Goal: Task Accomplishment & Management: Complete application form

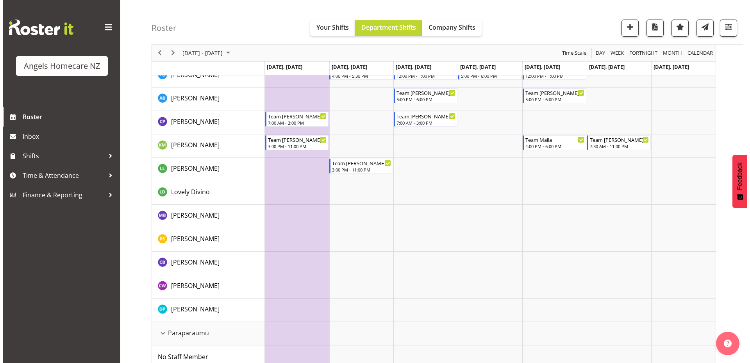
scroll to position [167, 0]
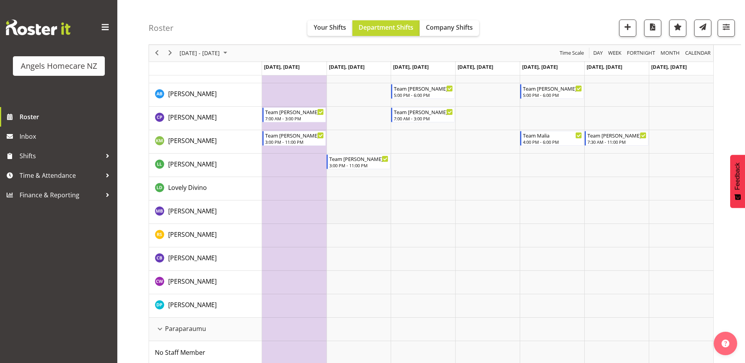
click at [375, 211] on td "Timeline Week of September 22, 2025" at bounding box center [358, 212] width 64 height 23
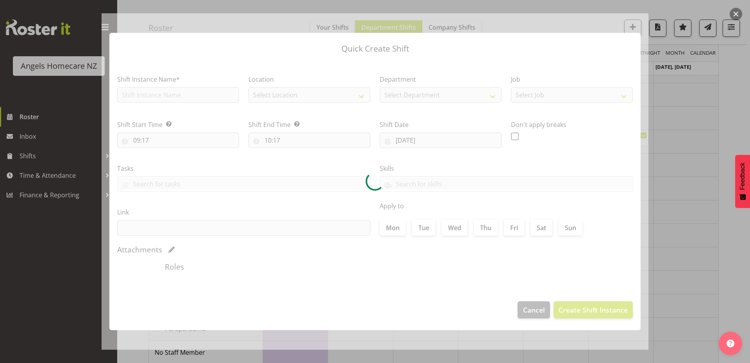
type input "[DATE]"
checkbox input "true"
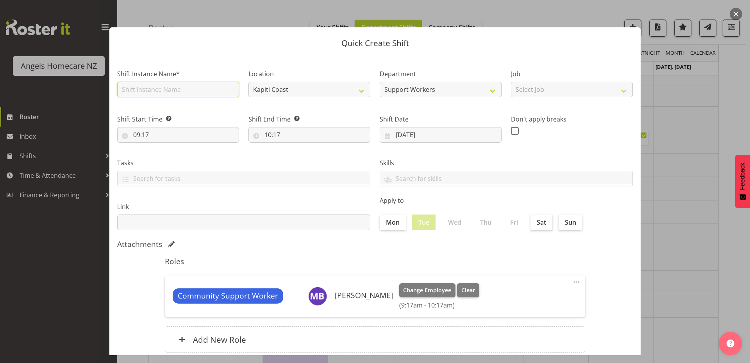
click at [212, 87] on input "text" at bounding box center [178, 90] width 122 height 16
type input "Team [PERSON_NAME]"
click at [530, 90] on select "Select Job Home Management Personal Cares" at bounding box center [572, 90] width 122 height 16
select select "10686"
click at [511, 82] on select "Select Job Home Management Personal Cares" at bounding box center [572, 90] width 122 height 16
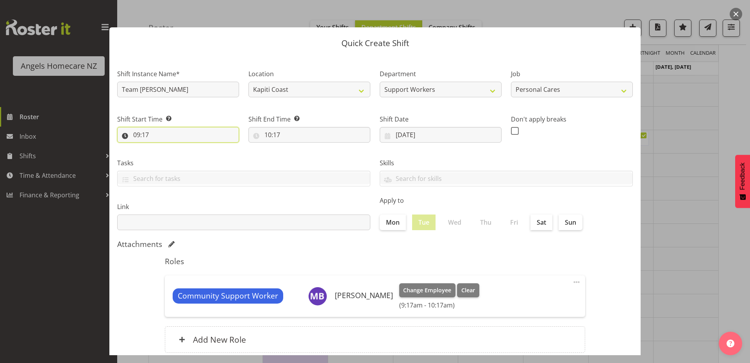
click at [141, 138] on input "09:17" at bounding box center [178, 135] width 122 height 16
click at [168, 156] on select "00 01 02 03 04 05 06 07 08 09 10 11 12 13 14 15 16 17 18 19 20 21 22 23" at bounding box center [171, 155] width 18 height 16
select select "23"
click at [162, 147] on select "00 01 02 03 04 05 06 07 08 09 10 11 12 13 14 15 16 17 18 19 20 21 22 23" at bounding box center [171, 155] width 18 height 16
type input "23:17"
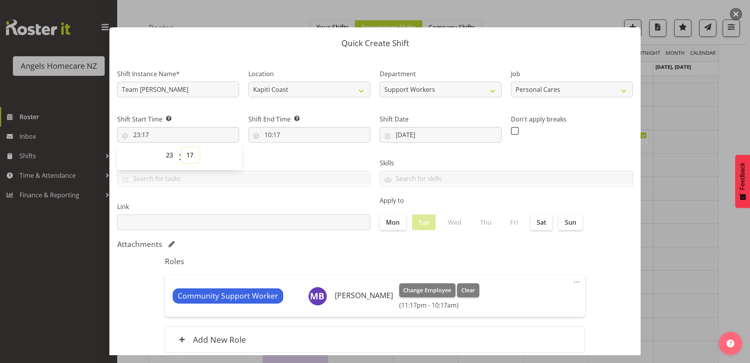
click at [192, 154] on select "00 01 02 03 04 05 06 07 08 09 10 11 12 13 14 15 16 17 18 19 20 21 22 23 24 25 2…" at bounding box center [191, 155] width 18 height 16
select select "0"
click at [182, 147] on select "00 01 02 03 04 05 06 07 08 09 10 11 12 13 14 15 16 17 18 19 20 21 22 23 24 25 2…" at bounding box center [191, 155] width 18 height 16
type input "23:00"
click at [267, 135] on input "10:17" at bounding box center [310, 135] width 122 height 16
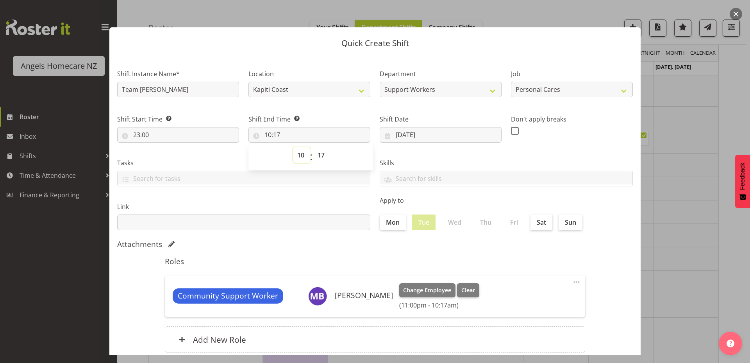
click at [301, 156] on select "00 01 02 03 04 05 06 07 08 09 10 11 12 13 14 15 16 17 18 19 20 21 22 23" at bounding box center [302, 155] width 18 height 16
select select "7"
click at [293, 147] on select "00 01 02 03 04 05 06 07 08 09 10 11 12 13 14 15 16 17 18 19 20 21 22 23" at bounding box center [302, 155] width 18 height 16
type input "07:17"
click at [322, 155] on select "00 01 02 03 04 05 06 07 08 09 10 11 12 13 14 15 16 17 18 19 20 21 22 23 24 25 2…" at bounding box center [322, 155] width 18 height 16
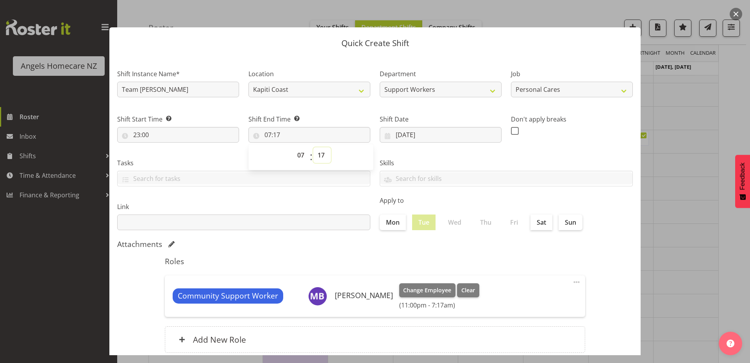
select select "0"
click at [313, 147] on select "00 01 02 03 04 05 06 07 08 09 10 11 12 13 14 15 16 17 18 19 20 21 22 23 24 25 2…" at bounding box center [322, 155] width 18 height 16
type input "07:00"
click at [320, 190] on div "Tasks" at bounding box center [244, 169] width 263 height 44
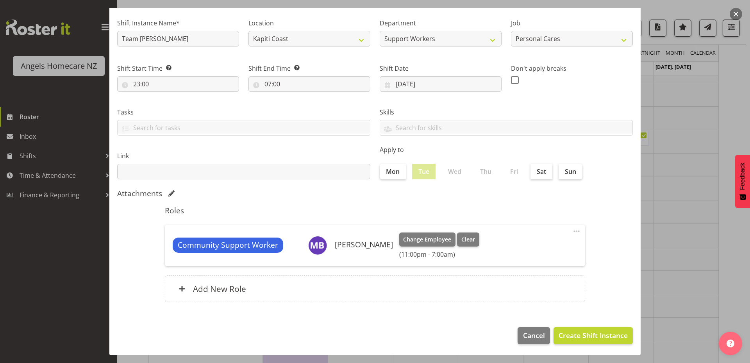
scroll to position [52, 0]
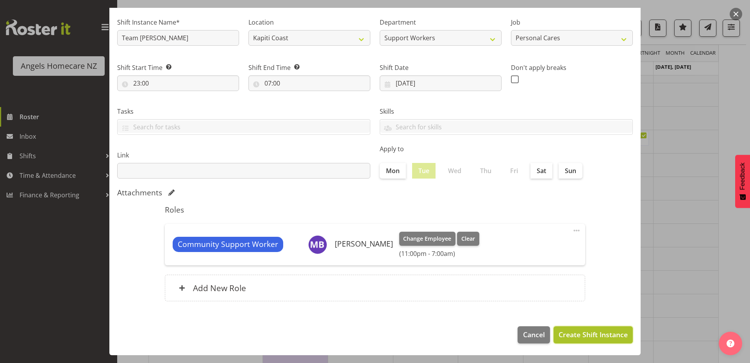
click at [574, 336] on span "Create Shift Instance" at bounding box center [593, 334] width 69 height 10
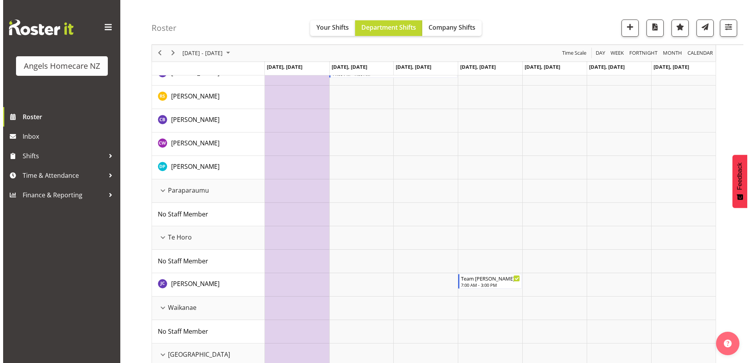
scroll to position [245, 0]
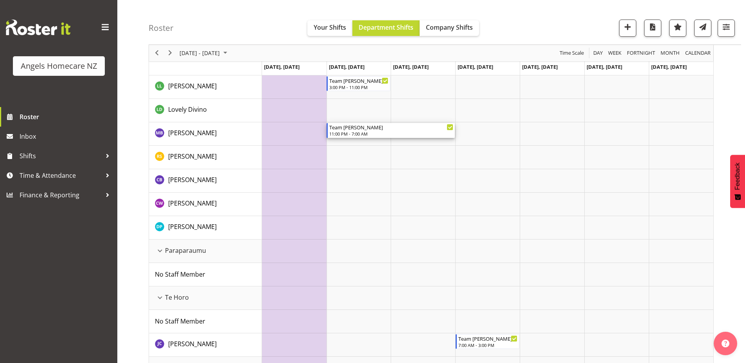
click at [423, 132] on div "11:00 PM - 7:00 AM" at bounding box center [391, 134] width 124 height 6
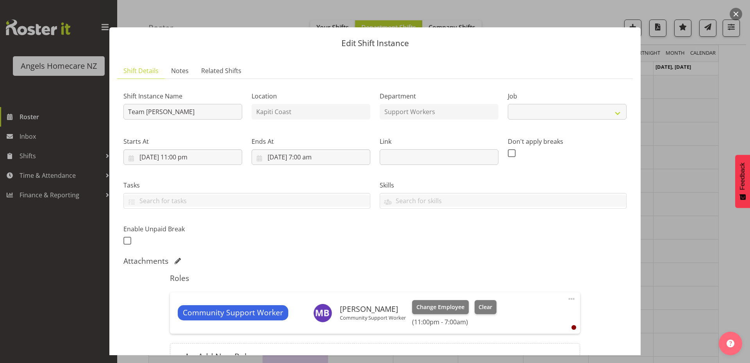
select select "10686"
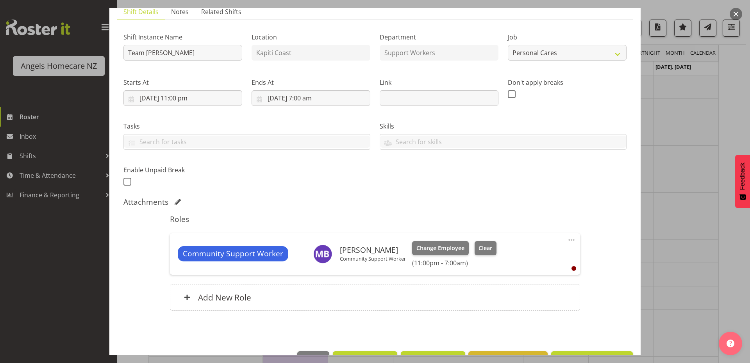
scroll to position [84, 0]
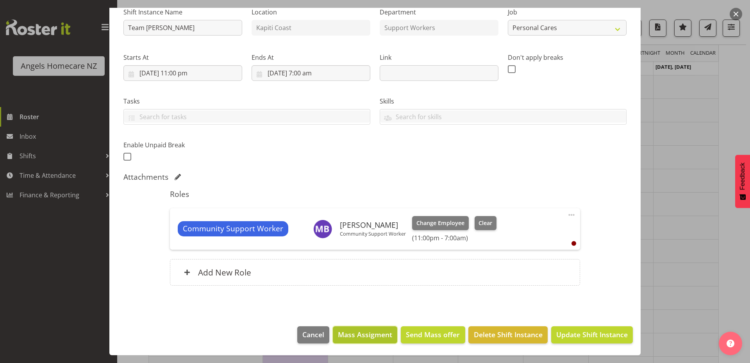
click at [354, 335] on span "Mass Assigment" at bounding box center [365, 334] width 54 height 10
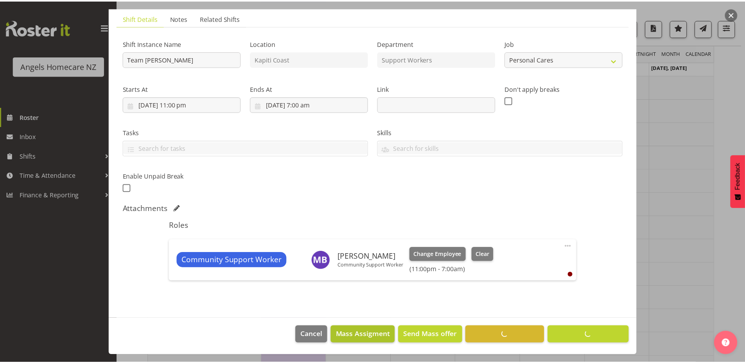
scroll to position [53, 0]
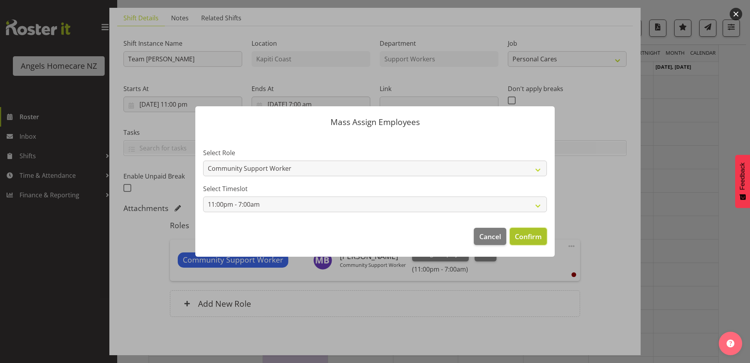
click at [521, 236] on span "Confirm" at bounding box center [528, 236] width 27 height 10
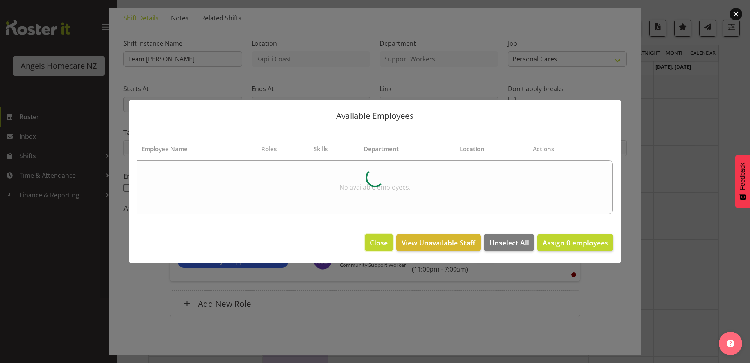
click at [376, 243] on span "Close" at bounding box center [379, 243] width 18 height 10
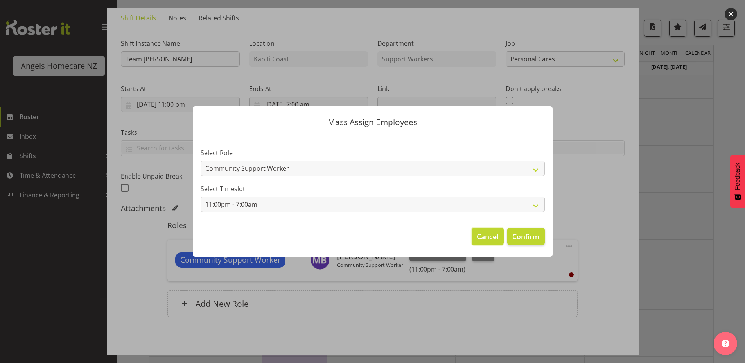
click at [497, 237] on span "Cancel" at bounding box center [487, 236] width 22 height 10
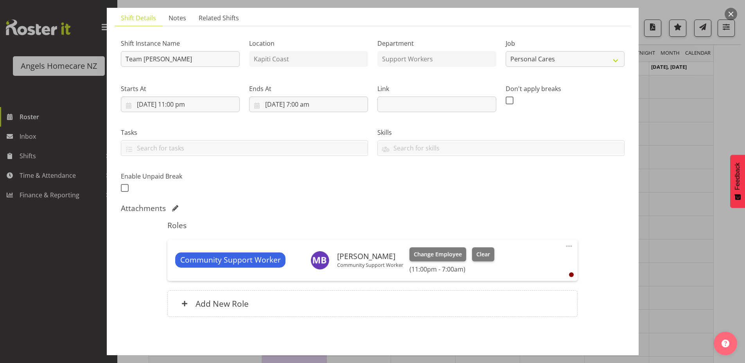
scroll to position [84, 0]
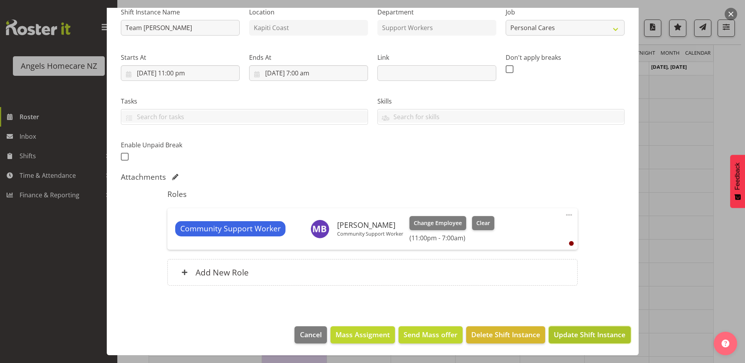
click at [575, 335] on span "Update Shift Instance" at bounding box center [589, 334] width 72 height 10
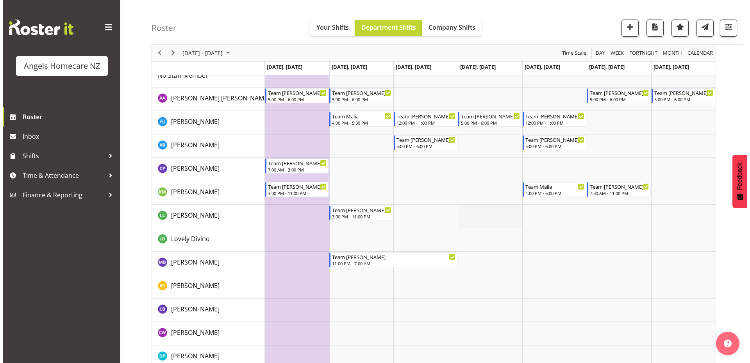
scroll to position [117, 0]
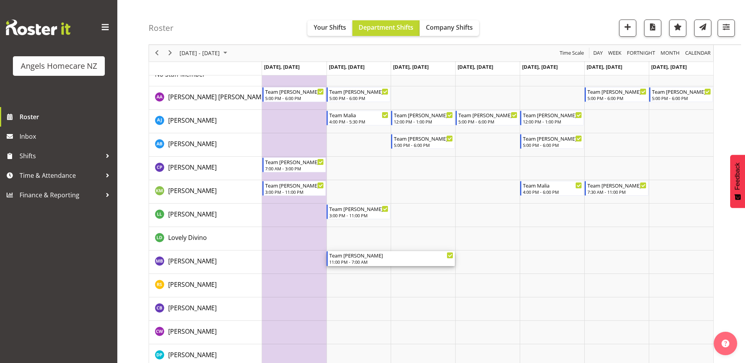
click at [431, 266] on div "Team [PERSON_NAME] 11:00 PM - 7:00 AM" at bounding box center [390, 258] width 128 height 15
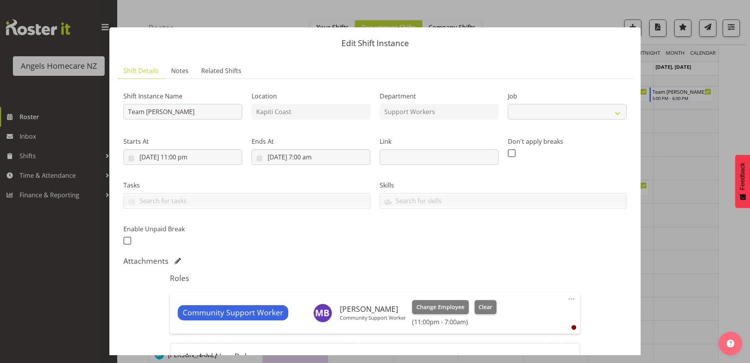
select select "10686"
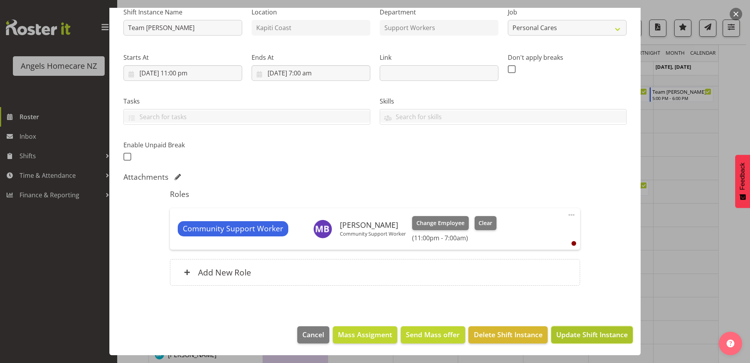
click at [575, 331] on span "Update Shift Instance" at bounding box center [593, 334] width 72 height 10
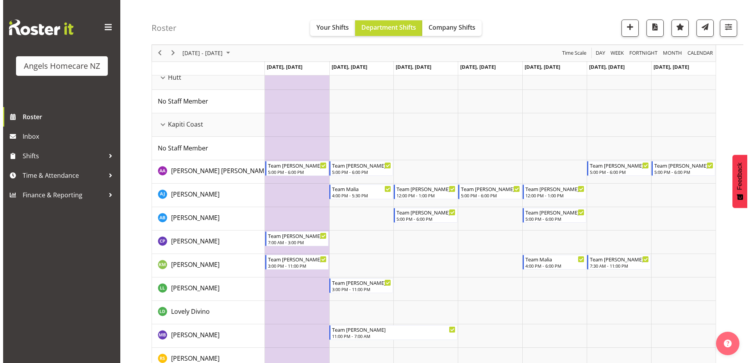
scroll to position [117, 0]
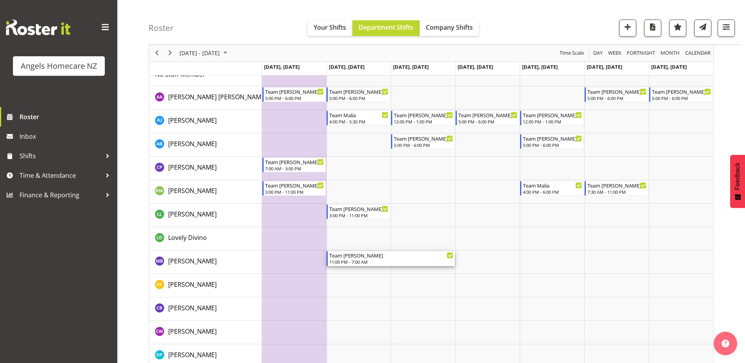
click at [421, 257] on div "Team [PERSON_NAME]" at bounding box center [391, 255] width 124 height 8
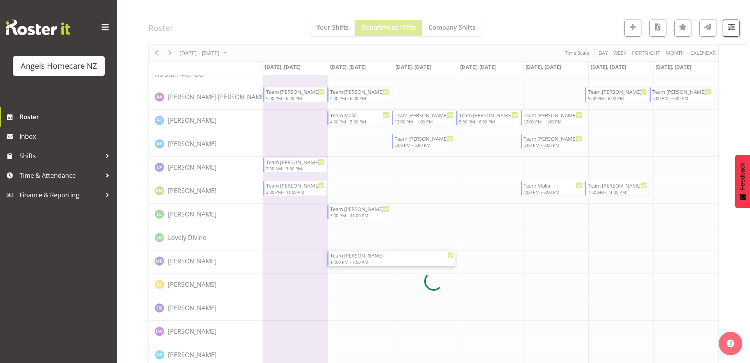
select select
select select "8"
select select "2025"
select select "23"
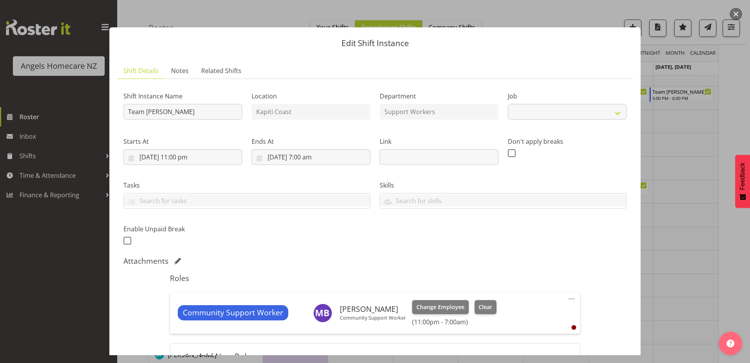
select select "10686"
click at [129, 158] on input "[DATE] 11:00 pm" at bounding box center [183, 157] width 119 height 16
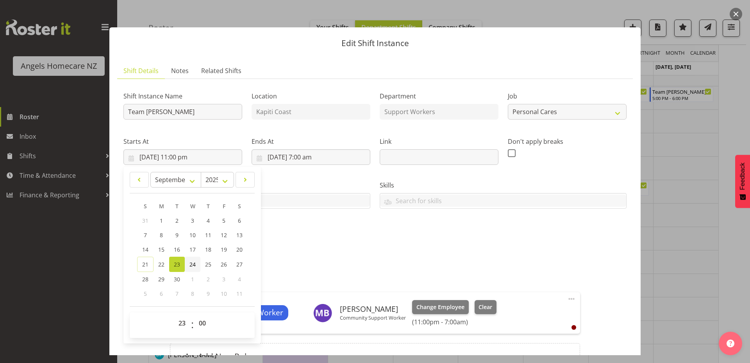
click at [193, 266] on span "24" at bounding box center [193, 264] width 6 height 7
click at [207, 266] on span "25" at bounding box center [208, 264] width 6 height 7
click at [188, 262] on link "24" at bounding box center [193, 264] width 16 height 15
click at [208, 258] on link "25" at bounding box center [209, 264] width 16 height 15
click at [197, 264] on link "24" at bounding box center [193, 264] width 16 height 15
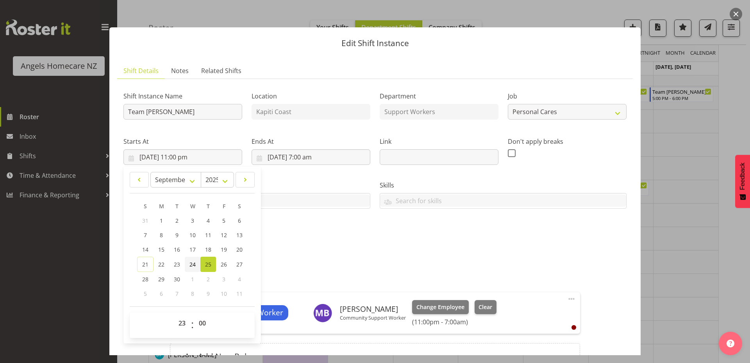
type input "[DATE] 11:00 pm"
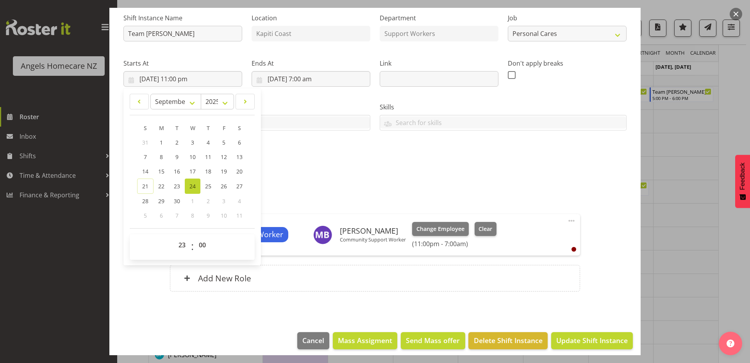
scroll to position [84, 0]
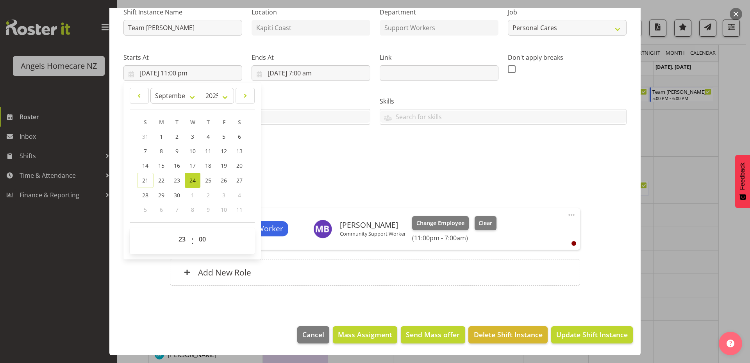
click at [321, 184] on div "Shift Instance Name Team [PERSON_NAME] Location Kapiti Coast Department Support…" at bounding box center [375, 148] width 503 height 294
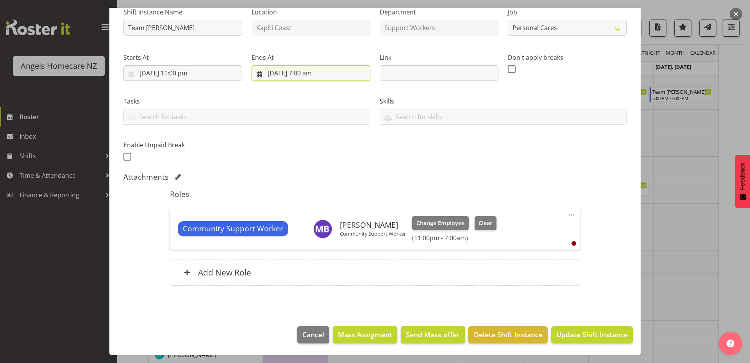
click at [272, 75] on input "[DATE] 7:00 am" at bounding box center [311, 73] width 119 height 16
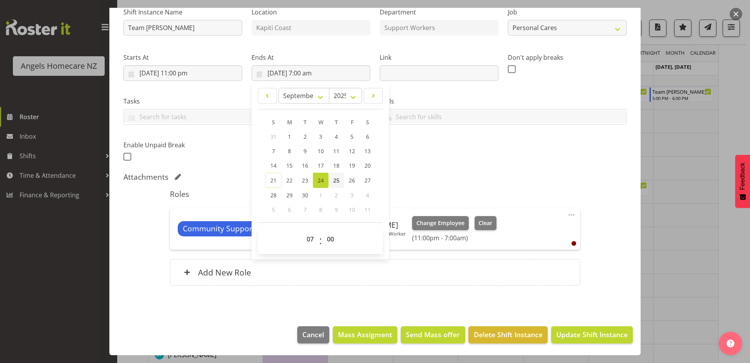
click at [337, 183] on span "25" at bounding box center [336, 180] width 6 height 7
type input "[DATE] 7:00 am"
click at [447, 179] on div "Attachments" at bounding box center [375, 176] width 503 height 9
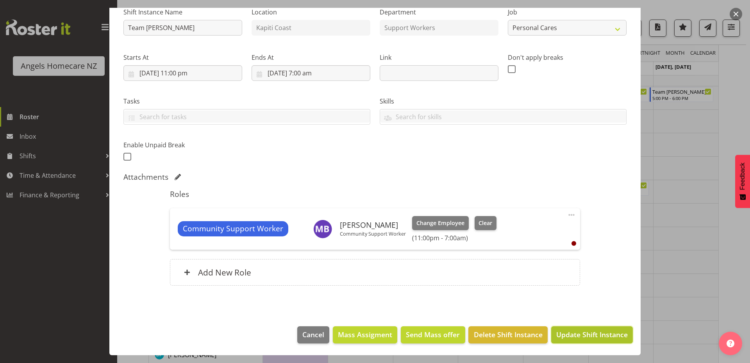
click at [561, 333] on span "Update Shift Instance" at bounding box center [593, 334] width 72 height 10
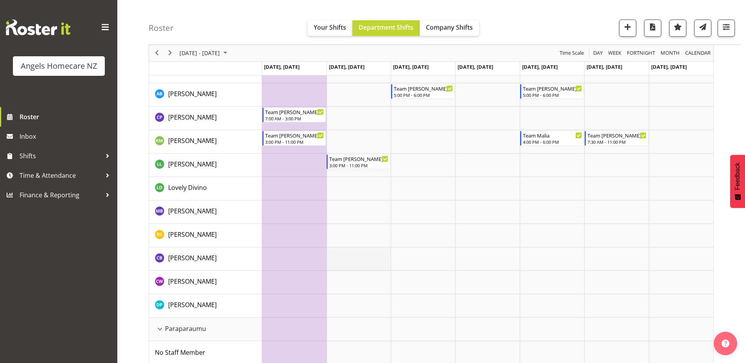
scroll to position [0, 0]
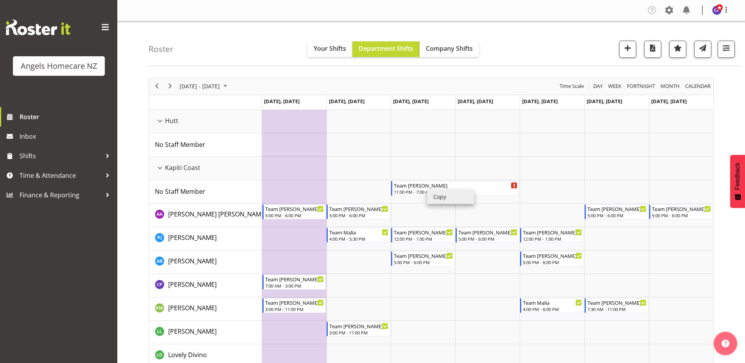
click at [432, 197] on li "Copy" at bounding box center [450, 197] width 47 height 14
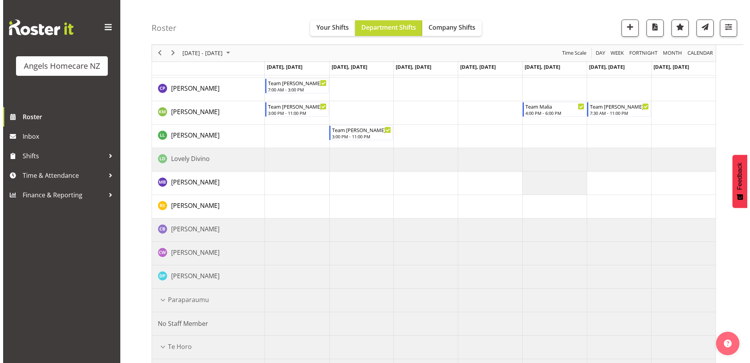
scroll to position [195, 0]
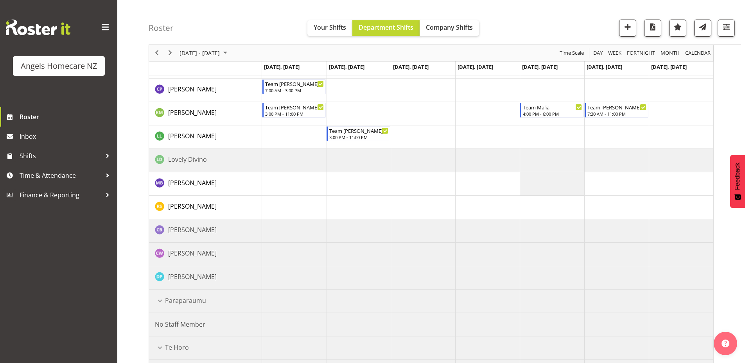
click at [365, 180] on td "Timeline Week of September 22, 2025" at bounding box center [358, 183] width 64 height 23
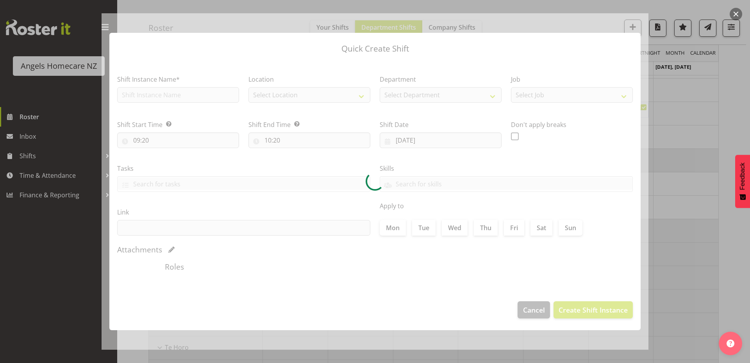
type input "[DATE]"
checkbox input "true"
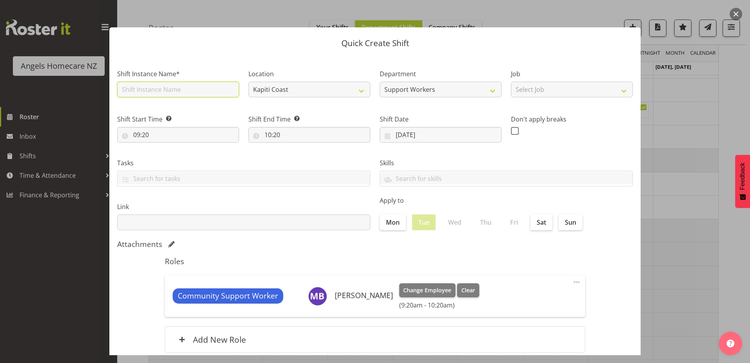
click at [199, 89] on input "text" at bounding box center [178, 90] width 122 height 16
type input "Team [PERSON_NAME]"
click at [541, 92] on select "Select Job Home Management Personal Cares" at bounding box center [572, 90] width 122 height 16
select select "10686"
click at [511, 82] on select "Select Job Home Management Personal Cares" at bounding box center [572, 90] width 122 height 16
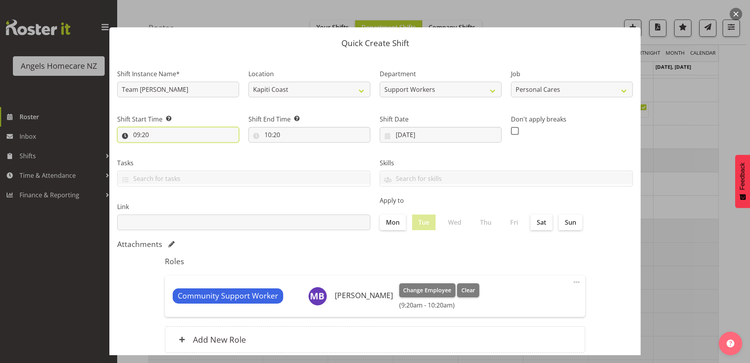
click at [140, 134] on input "09:20" at bounding box center [178, 135] width 122 height 16
click at [172, 155] on select "00 01 02 03 04 05 06 07 08 09 10 11 12 13 14 15 16 17 18 19 20 21 22 23" at bounding box center [171, 155] width 18 height 16
select select "23"
click at [162, 147] on select "00 01 02 03 04 05 06 07 08 09 10 11 12 13 14 15 16 17 18 19 20 21 22 23" at bounding box center [171, 155] width 18 height 16
type input "23:20"
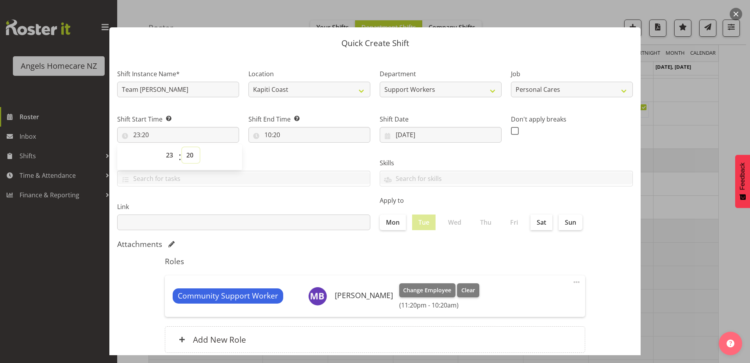
click at [192, 152] on select "00 01 02 03 04 05 06 07 08 09 10 11 12 13 14 15 16 17 18 19 20 21 22 23 24 25 2…" at bounding box center [191, 155] width 18 height 16
select select "0"
click at [182, 147] on select "00 01 02 03 04 05 06 07 08 09 10 11 12 13 14 15 16 17 18 19 20 21 22 23 24 25 2…" at bounding box center [191, 155] width 18 height 16
type input "23:00"
click at [272, 137] on input "10:20" at bounding box center [310, 135] width 122 height 16
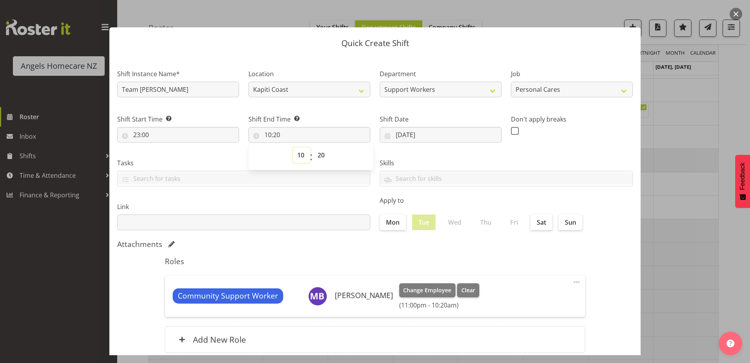
click at [297, 158] on select "00 01 02 03 04 05 06 07 08 09 10 11 12 13 14 15 16 17 18 19 20 21 22 23" at bounding box center [302, 155] width 18 height 16
select select "7"
click at [293, 147] on select "00 01 02 03 04 05 06 07 08 09 10 11 12 13 14 15 16 17 18 19 20 21 22 23" at bounding box center [302, 155] width 18 height 16
type input "07:20"
click at [320, 155] on select "00 01 02 03 04 05 06 07 08 09 10 11 12 13 14 15 16 17 18 19 20 21 22 23 24 25 2…" at bounding box center [322, 155] width 18 height 16
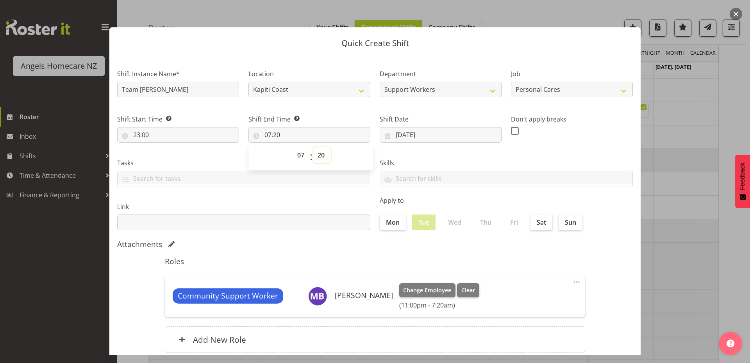
select select "0"
click at [313, 147] on select "00 01 02 03 04 05 06 07 08 09 10 11 12 13 14 15 16 17 18 19 20 21 22 23 24 25 2…" at bounding box center [322, 155] width 18 height 16
type input "07:00"
click at [388, 245] on div "Attachments" at bounding box center [375, 244] width 516 height 9
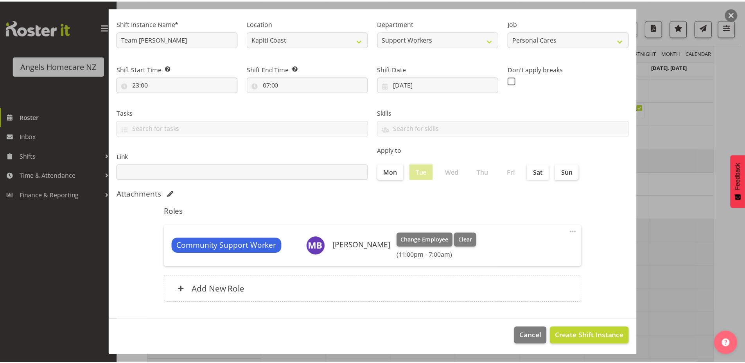
scroll to position [52, 0]
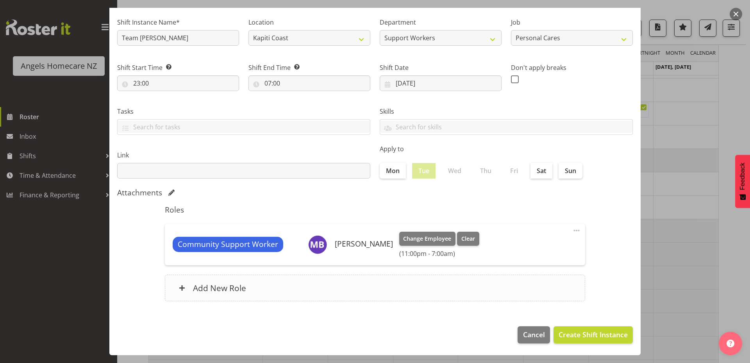
click at [204, 287] on h6 "Add New Role" at bounding box center [219, 288] width 53 height 10
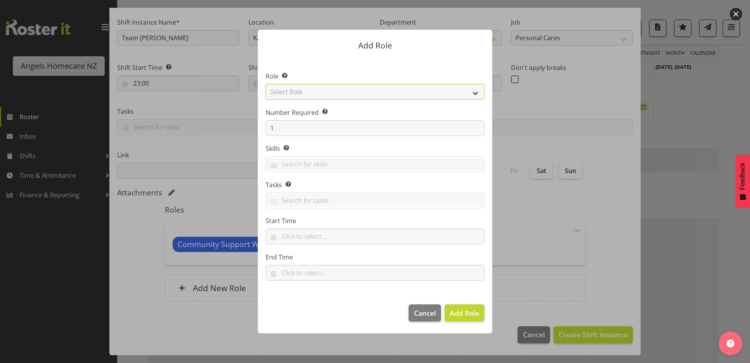
click at [350, 91] on select "Select Role Admin Coordinator Community Support Worker" at bounding box center [375, 92] width 219 height 16
select select "1572"
click at [266, 84] on select "Select Role Admin Coordinator Community Support Worker" at bounding box center [375, 92] width 219 height 16
click at [281, 238] on input "text" at bounding box center [375, 237] width 219 height 16
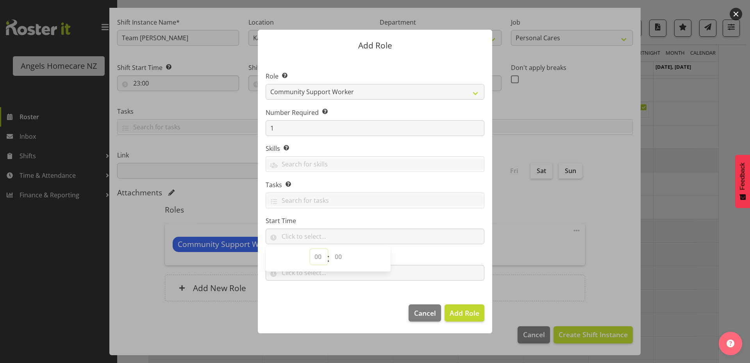
click at [315, 256] on select "00 00 01 02 03 04 05 06 07 08 09 10 11 12 13 14 15 16 17 18 19 20 21 22 23" at bounding box center [319, 257] width 18 height 16
select select "23"
click at [310, 249] on select "00 00 01 02 03 04 05 06 07 08 09 10 11 12 13 14 15 16 17 18 19 20 21 22 23" at bounding box center [319, 257] width 18 height 16
click at [339, 258] on select "00 00 01 02 03 04 05 06 07 08 09 10 11 12 13 14 15 16 17 18 19 20 21 22 23 24 2…" at bounding box center [340, 257] width 18 height 16
select select "0"
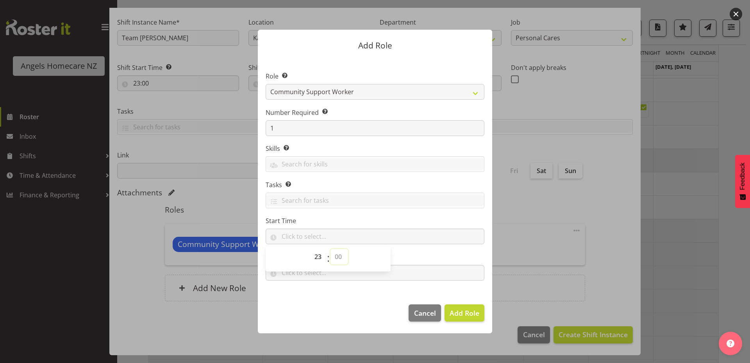
click at [331, 249] on select "00 00 01 02 03 04 05 06 07 08 09 10 11 12 13 14 15 16 17 18 19 20 21 22 23 24 2…" at bounding box center [340, 257] width 18 height 16
type input "23:00"
click at [366, 298] on footer "Cancel Add Role" at bounding box center [375, 315] width 235 height 37
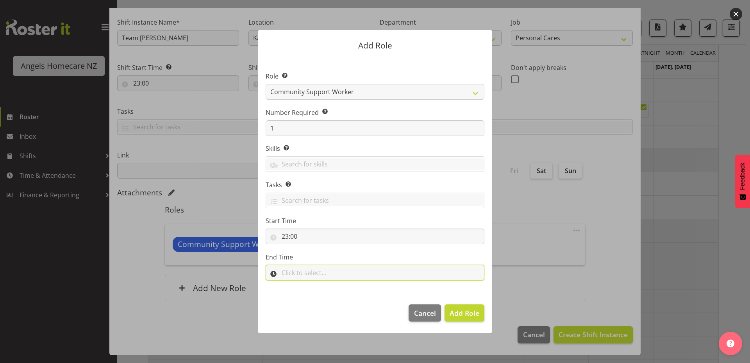
click at [309, 274] on input "text" at bounding box center [375, 273] width 219 height 16
click at [317, 293] on select "00 00 01 02 03 04 05 06 07 08 09 10 11 12 13 14 15 16 17 18 19 20 21 22 23" at bounding box center [319, 293] width 18 height 16
select select "7"
click at [310, 285] on select "00 00 01 02 03 04 05 06 07 08 09 10 11 12 13 14 15 16 17 18 19 20 21 22 23" at bounding box center [319, 293] width 18 height 16
click at [336, 295] on select "00 00 01 02 03 04 05 06 07 08 09 10 11 12 13 14 15 16 17 18 19 20 21 22 23 24 2…" at bounding box center [340, 293] width 18 height 16
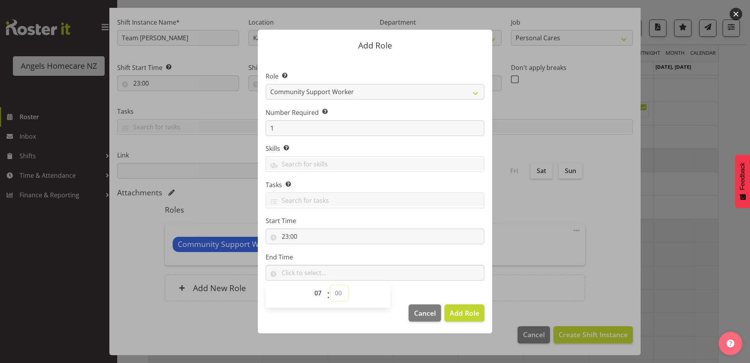
select select "0"
click at [331, 285] on select "00 00 01 02 03 04 05 06 07 08 09 10 11 12 13 14 15 16 17 18 19 20 21 22 23 24 2…" at bounding box center [340, 293] width 18 height 16
type input "07:00"
click at [469, 314] on span "Add Role" at bounding box center [465, 312] width 30 height 9
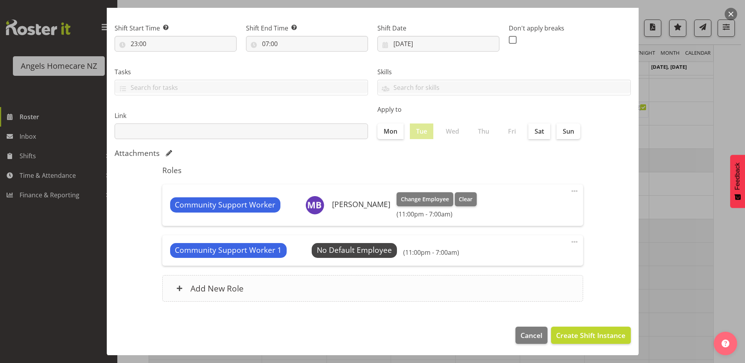
scroll to position [91, 0]
click at [366, 249] on span "Select Employee" at bounding box center [354, 249] width 58 height 11
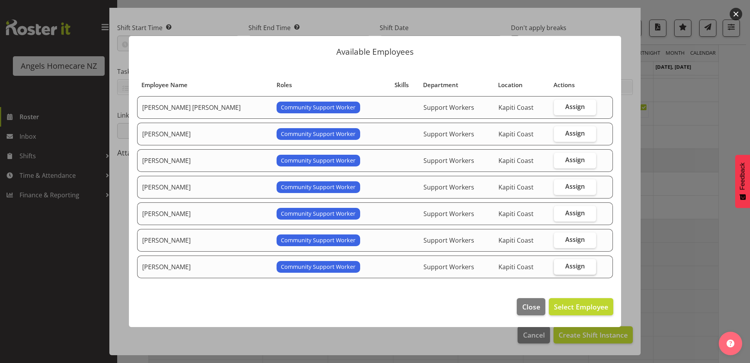
click at [570, 268] on span "Assign" at bounding box center [576, 266] width 20 height 8
click at [559, 268] on input "Assign" at bounding box center [556, 266] width 5 height 5
checkbox input "true"
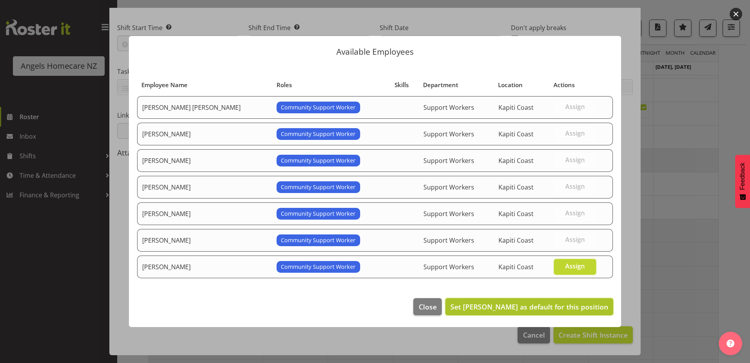
click at [482, 306] on span "Set [PERSON_NAME] as default for this position" at bounding box center [530, 306] width 158 height 9
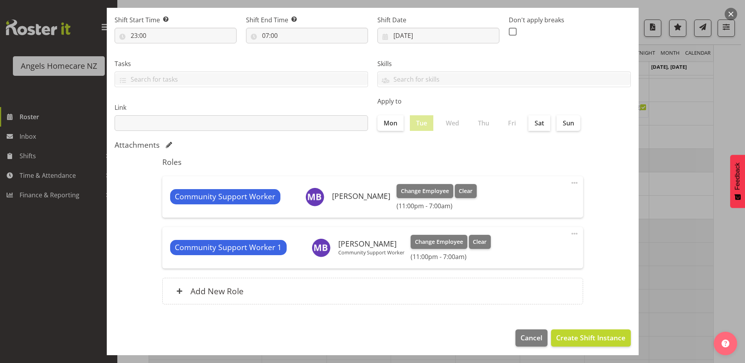
scroll to position [102, 0]
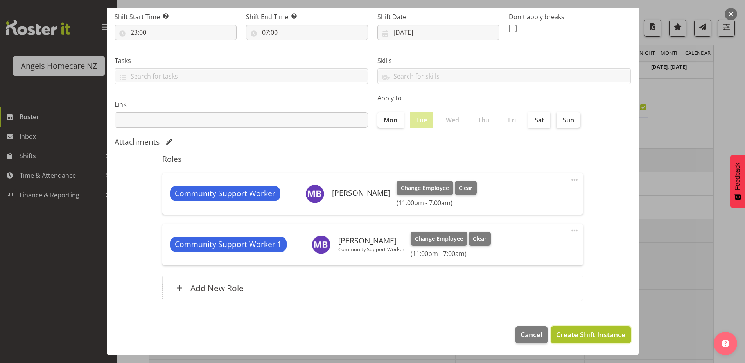
click at [580, 331] on span "Create Shift Instance" at bounding box center [590, 334] width 69 height 10
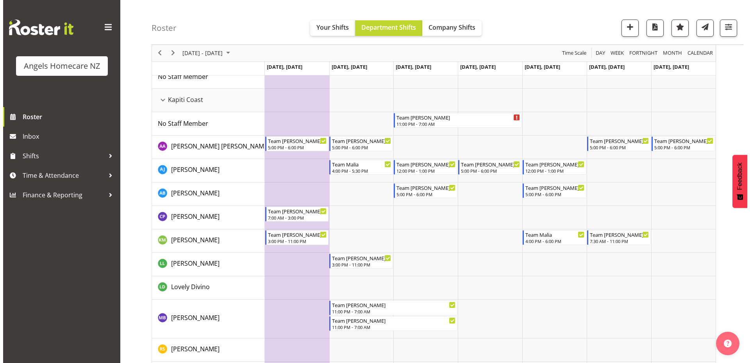
scroll to position [156, 0]
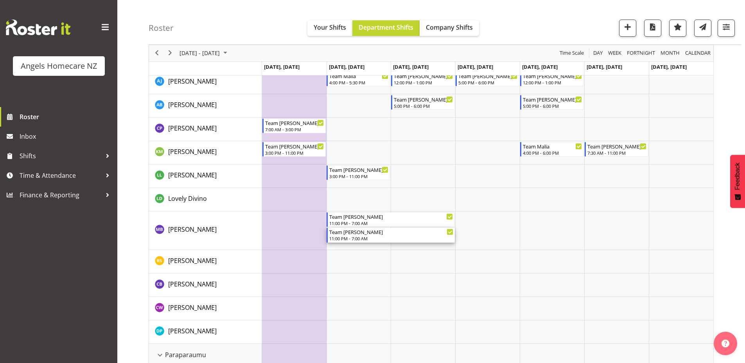
drag, startPoint x: 410, startPoint y: 238, endPoint x: 431, endPoint y: 243, distance: 21.7
click at [431, 243] on div "Team [PERSON_NAME] 11:00 PM - 7:00 AM Team [PERSON_NAME] 5:00 PM - 6:00 PM Team…" at bounding box center [487, 265] width 451 height 625
click at [449, 231] on icon "Timeline Week of September 22, 2025" at bounding box center [450, 232] width 4 height 4
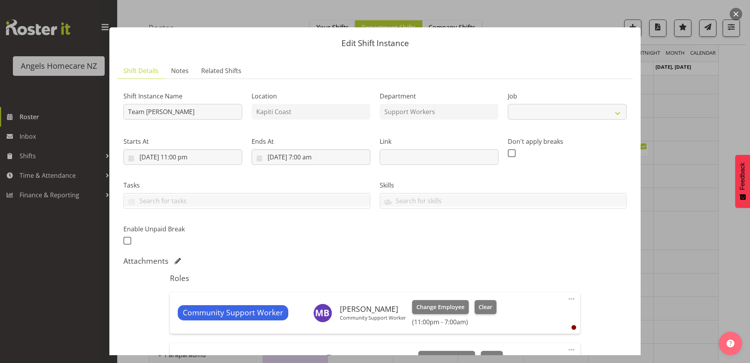
select select "10686"
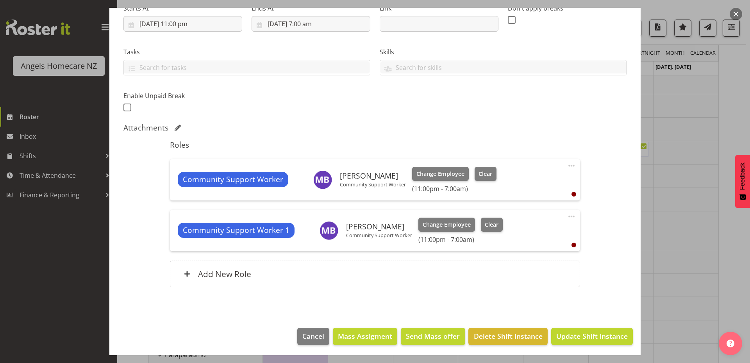
scroll to position [135, 0]
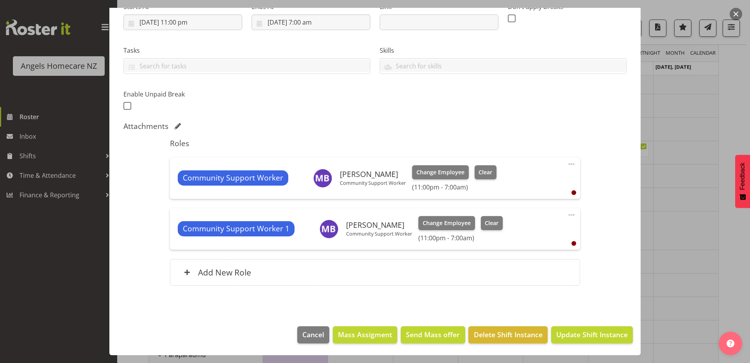
click at [396, 187] on div "[PERSON_NAME] Community Support Worker" at bounding box center [359, 178] width 93 height 19
click at [394, 225] on h6 "[PERSON_NAME]" at bounding box center [379, 225] width 66 height 9
click at [177, 125] on span at bounding box center [178, 126] width 6 height 6
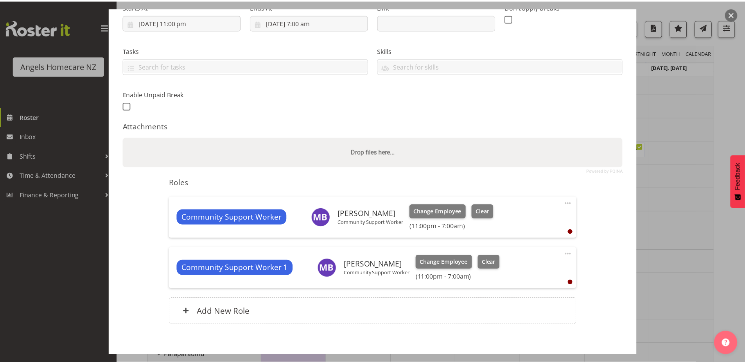
scroll to position [174, 0]
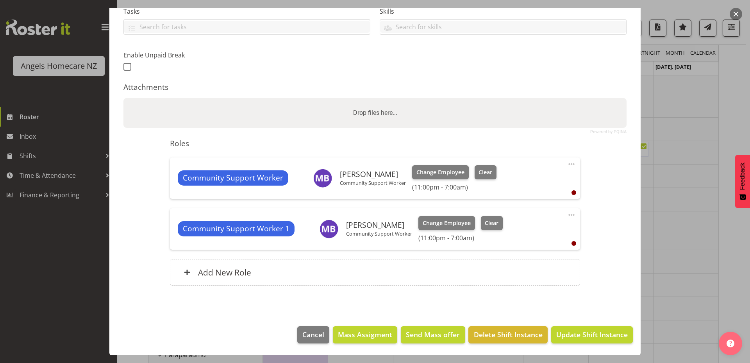
click at [568, 163] on span at bounding box center [571, 163] width 9 height 9
click at [515, 182] on link "Edit" at bounding box center [538, 181] width 75 height 14
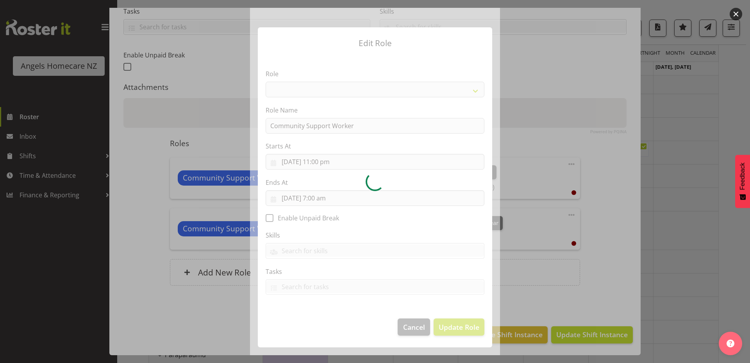
select select "1572"
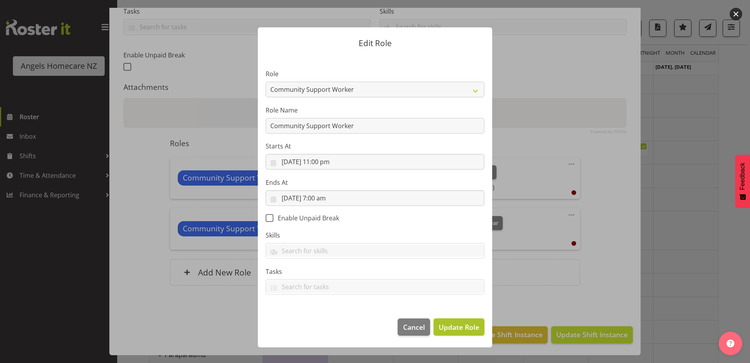
click at [466, 326] on span "Update Role" at bounding box center [459, 327] width 41 height 10
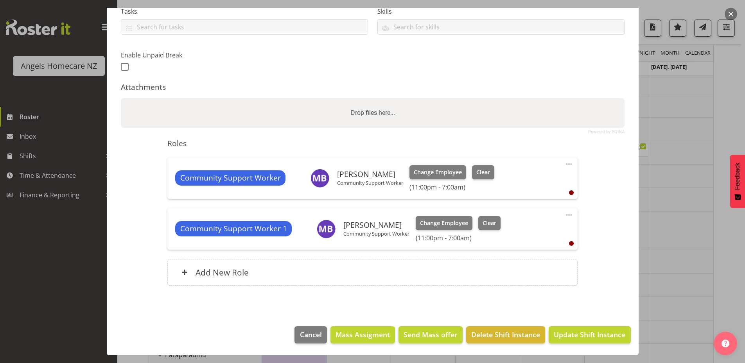
click at [565, 215] on span at bounding box center [568, 214] width 9 height 9
click at [545, 230] on link "Edit" at bounding box center [535, 232] width 75 height 14
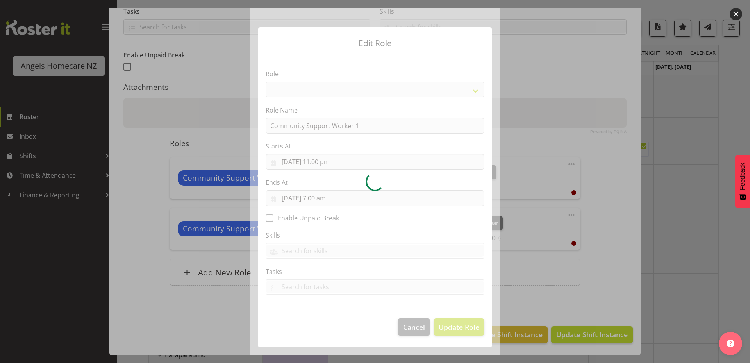
select select "1572"
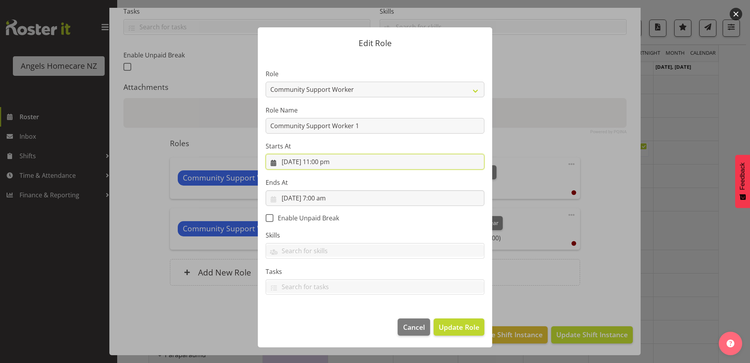
click at [285, 162] on input "[DATE] 11:00 pm" at bounding box center [375, 162] width 219 height 16
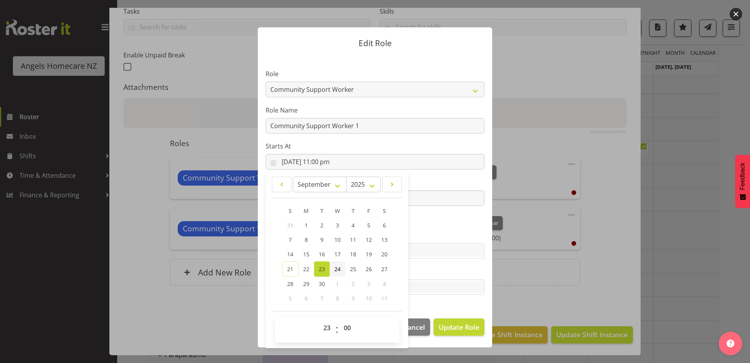
click at [337, 270] on span "24" at bounding box center [338, 268] width 6 height 7
type input "[DATE] 11:00 pm"
click at [429, 266] on section "Role Admin Coordinator Community Support Worker Role Name Community Support Wor…" at bounding box center [375, 183] width 235 height 256
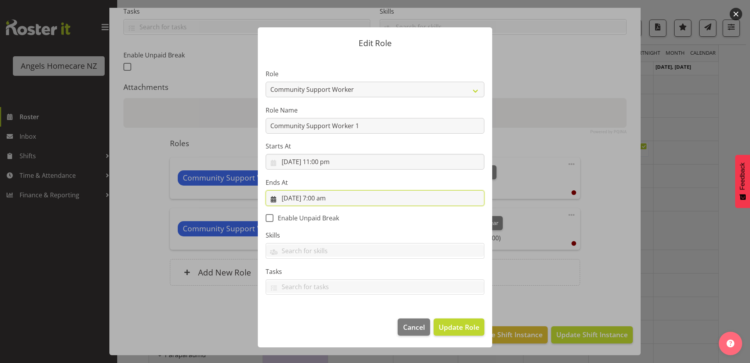
click at [285, 196] on input "[DATE] 7:00 am" at bounding box center [375, 198] width 219 height 16
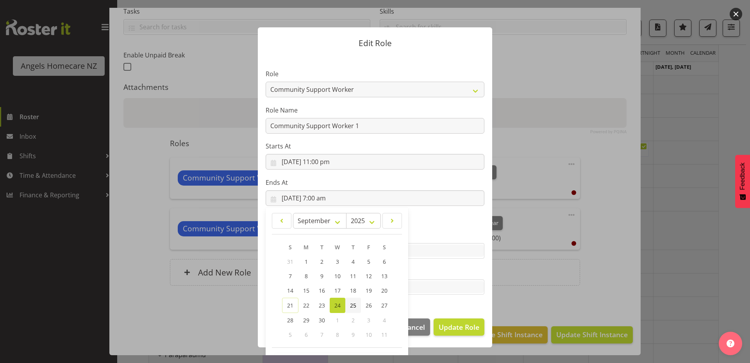
click at [350, 307] on span "25" at bounding box center [353, 305] width 6 height 7
type input "[DATE] 7:00 am"
click at [426, 261] on section "Role Admin Coordinator Community Support Worker Role Name Community Support Wor…" at bounding box center [375, 183] width 235 height 256
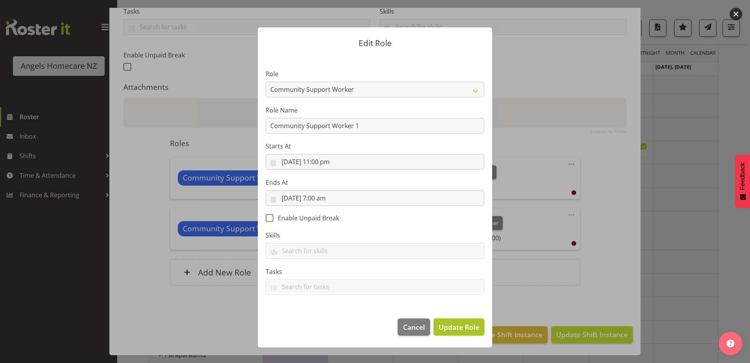
click at [454, 330] on span "Update Role" at bounding box center [459, 327] width 41 height 10
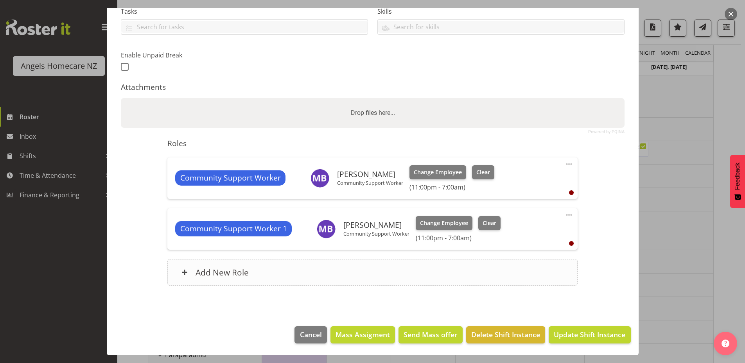
click at [223, 271] on h6 "Add New Role" at bounding box center [221, 272] width 53 height 10
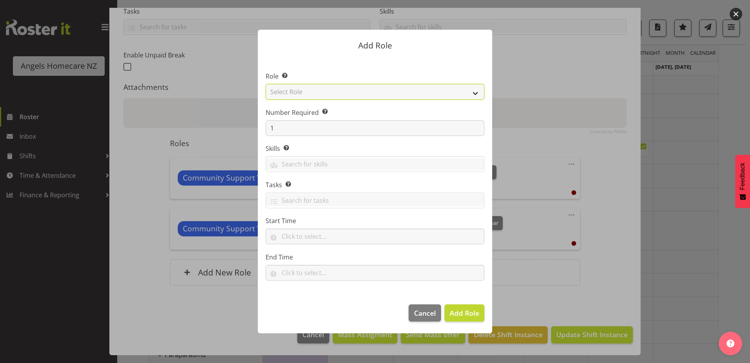
click at [331, 86] on select "Select Role Admin Coordinator Community Support Worker" at bounding box center [375, 92] width 219 height 16
select select "1572"
click at [266, 84] on select "Select Role Admin Coordinator Community Support Worker" at bounding box center [375, 92] width 219 height 16
click at [276, 239] on input "text" at bounding box center [375, 237] width 219 height 16
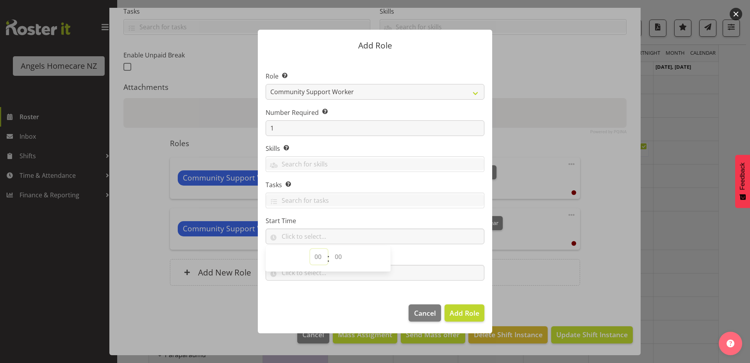
click at [315, 258] on select "00 00 01 02 03 04 05 06 07 08 09 10 11 12 13 14 15 16 17 18 19 20 21 22 23" at bounding box center [319, 257] width 18 height 16
select select "23"
click at [310, 249] on select "00 00 01 02 03 04 05 06 07 08 09 10 11 12 13 14 15 16 17 18 19 20 21 22 23" at bounding box center [319, 257] width 18 height 16
click at [341, 258] on select "00 00 01 02 03 04 05 06 07 08 09 10 11 12 13 14 15 16 17 18 19 20 21 22 23 24 2…" at bounding box center [340, 257] width 18 height 16
select select "0"
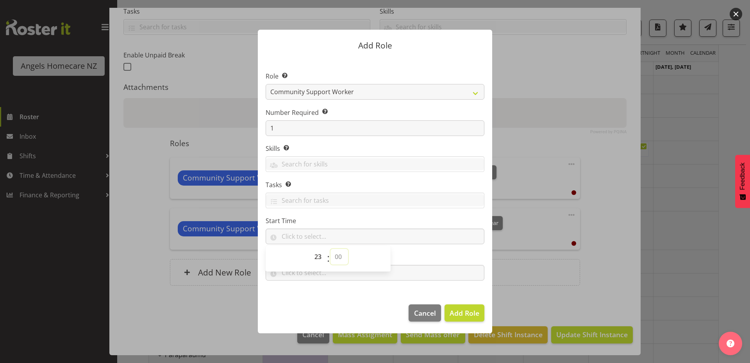
click at [331, 249] on select "00 00 01 02 03 04 05 06 07 08 09 10 11 12 13 14 15 16 17 18 19 20 21 22 23 24 2…" at bounding box center [340, 257] width 18 height 16
type input "23:00"
click at [352, 307] on footer "Cancel Add Role" at bounding box center [375, 315] width 235 height 37
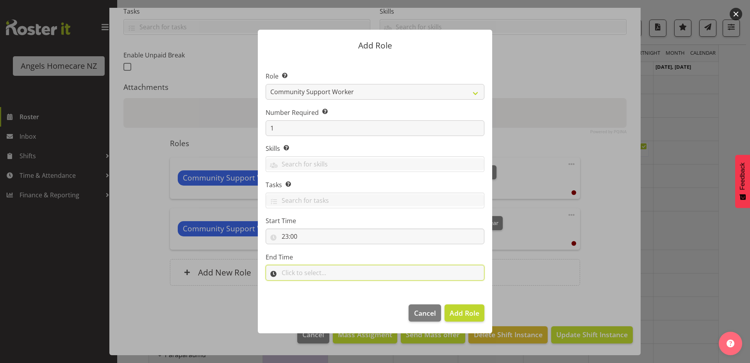
click at [289, 271] on input "text" at bounding box center [375, 273] width 219 height 16
click at [316, 294] on select "00 00 01 02 03 04 05 06 07 08 09 10 11 12 13 14 15 16 17 18 19 20 21 22 23" at bounding box center [319, 293] width 18 height 16
select select "7"
click at [310, 285] on select "00 00 01 02 03 04 05 06 07 08 09 10 11 12 13 14 15 16 17 18 19 20 21 22 23" at bounding box center [319, 293] width 18 height 16
click at [337, 295] on select "00 00 01 02 03 04 05 06 07 08 09 10 11 12 13 14 15 16 17 18 19 20 21 22 23 24 2…" at bounding box center [340, 293] width 18 height 16
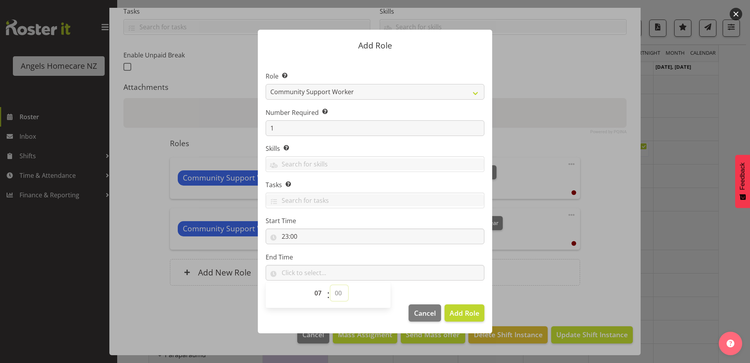
select select "30"
click at [331, 285] on select "00 00 01 02 03 04 05 06 07 08 09 10 11 12 13 14 15 16 17 18 19 20 21 22 23 24 2…" at bounding box center [340, 293] width 18 height 16
type input "07:30"
click at [468, 311] on span "Add Role" at bounding box center [465, 312] width 30 height 9
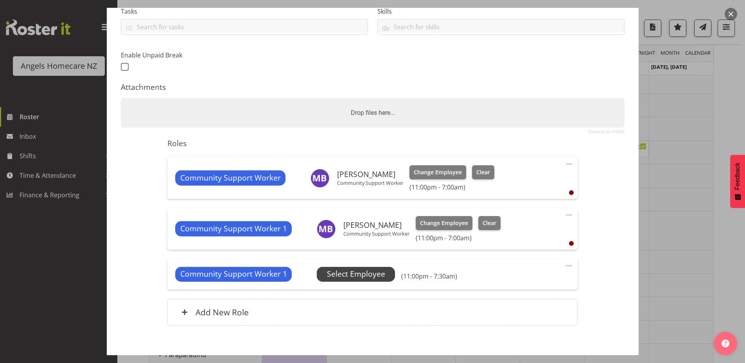
click at [360, 273] on span "Select Employee" at bounding box center [356, 274] width 58 height 11
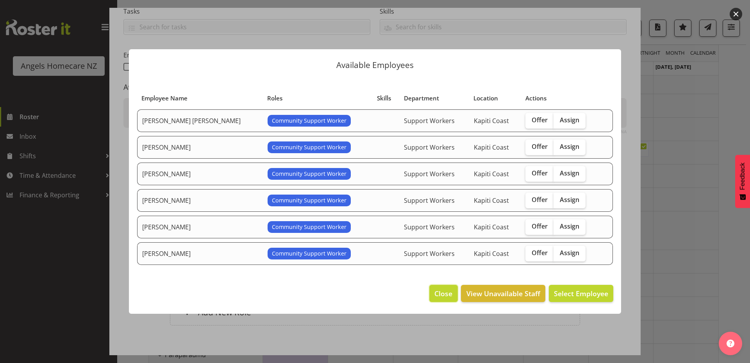
click at [450, 297] on span "Close" at bounding box center [444, 293] width 18 height 10
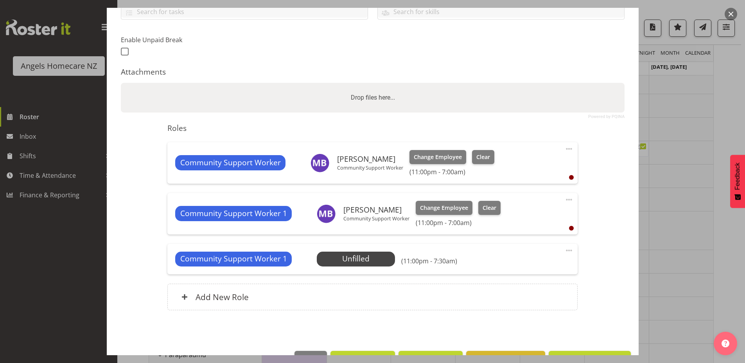
scroll to position [214, 0]
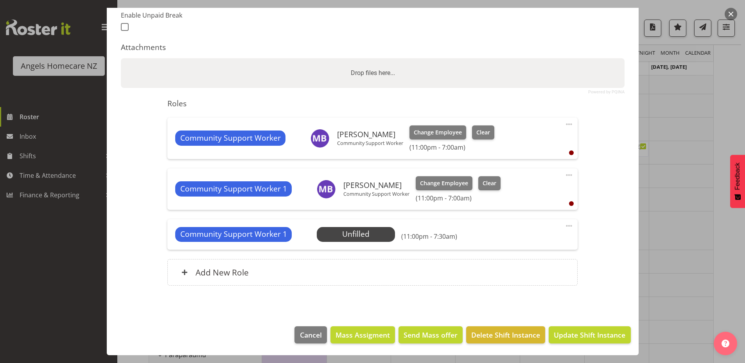
click at [564, 226] on span at bounding box center [568, 225] width 9 height 9
click at [537, 243] on link "Edit" at bounding box center [535, 243] width 75 height 14
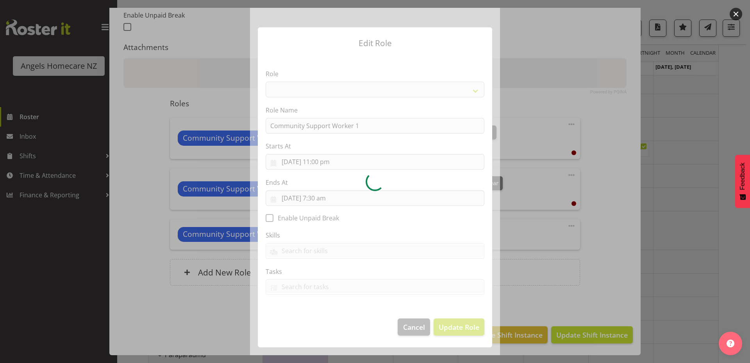
select select "1572"
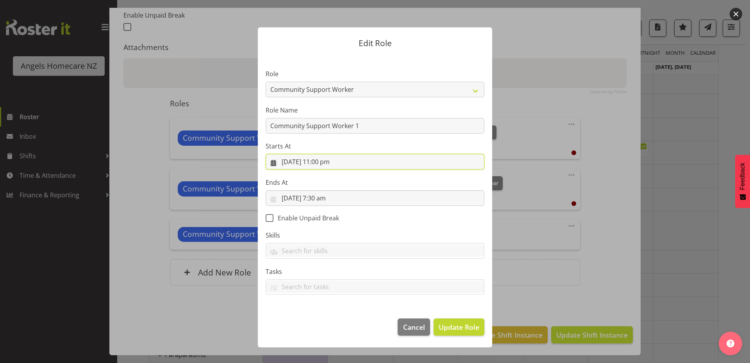
click at [274, 163] on input "[DATE] 11:00 pm" at bounding box center [375, 162] width 219 height 16
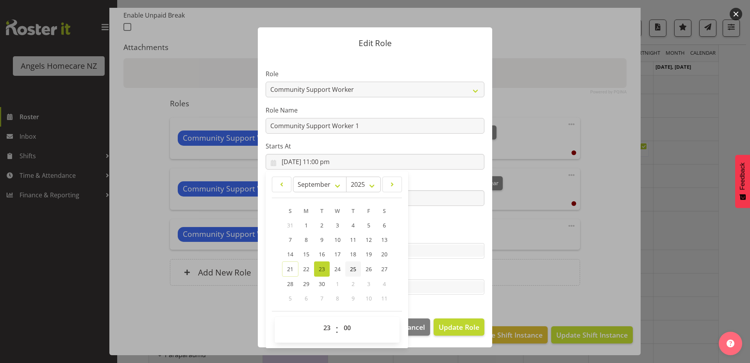
click at [354, 272] on span "25" at bounding box center [353, 268] width 6 height 7
type input "[DATE] 11:00 pm"
click at [432, 299] on section "Role Admin Coordinator Community Support Worker Role Name Community Support Wor…" at bounding box center [375, 183] width 235 height 256
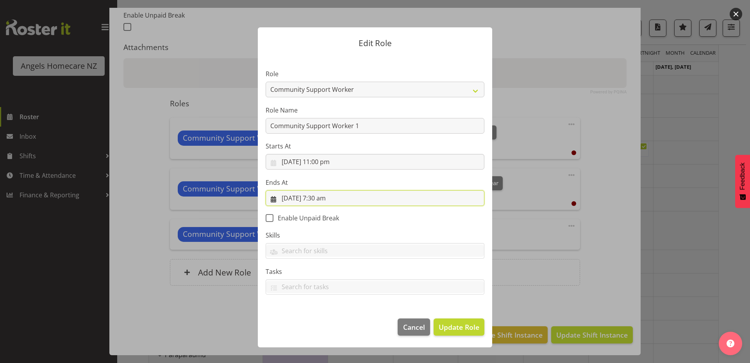
click at [273, 201] on input "[DATE] 7:30 am" at bounding box center [375, 198] width 219 height 16
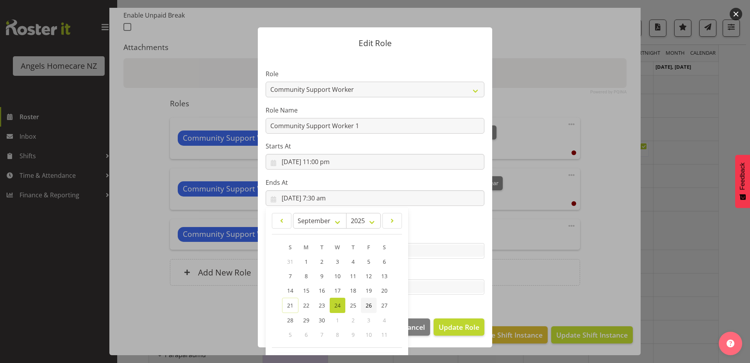
click at [366, 308] on span "26" at bounding box center [369, 305] width 6 height 7
type input "[DATE] 7:30 am"
click at [427, 307] on section "Role Admin Coordinator Community Support Worker Role Name Community Support Wor…" at bounding box center [375, 183] width 235 height 256
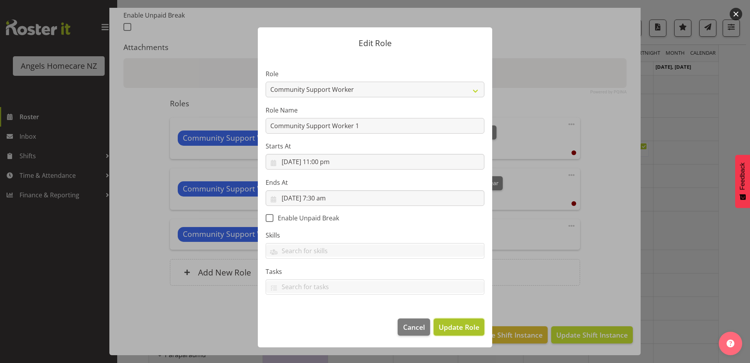
click at [463, 328] on span "Update Role" at bounding box center [459, 327] width 41 height 10
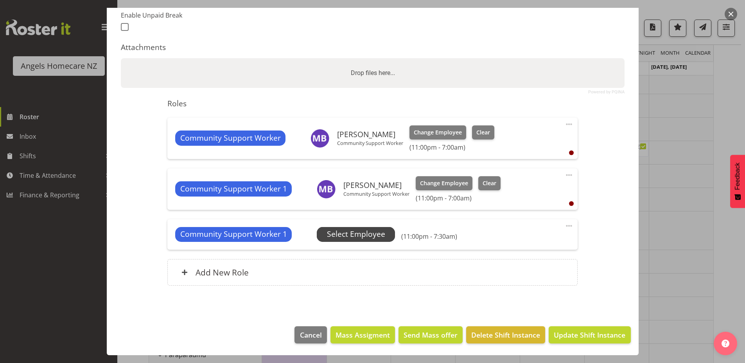
click at [356, 237] on span "Select Employee" at bounding box center [356, 234] width 58 height 11
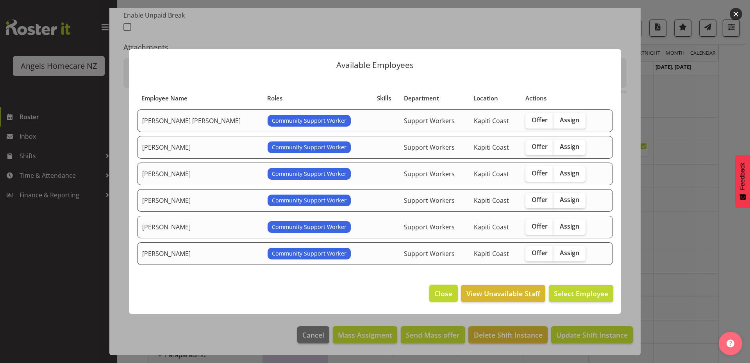
click at [446, 291] on span "Close" at bounding box center [444, 293] width 18 height 10
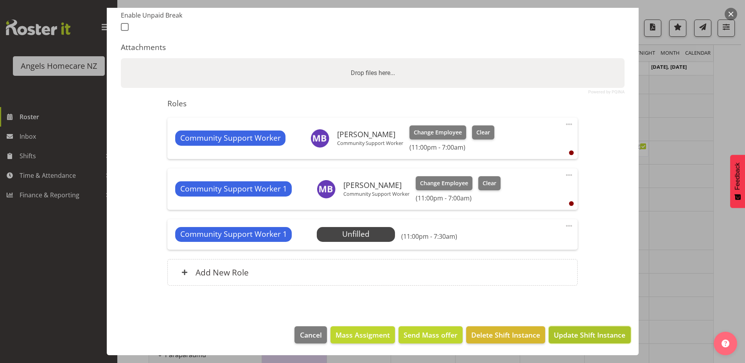
click at [562, 336] on span "Update Shift Instance" at bounding box center [589, 335] width 72 height 10
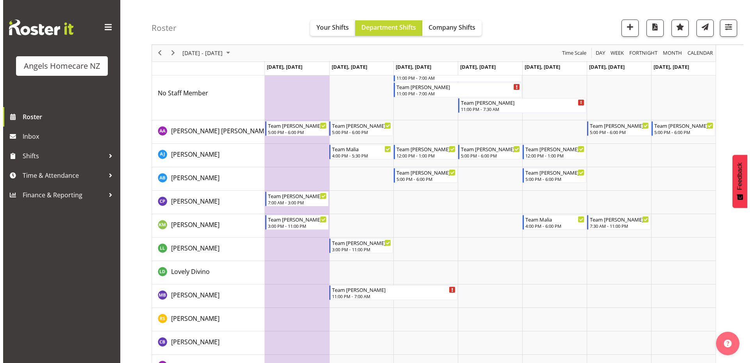
scroll to position [117, 0]
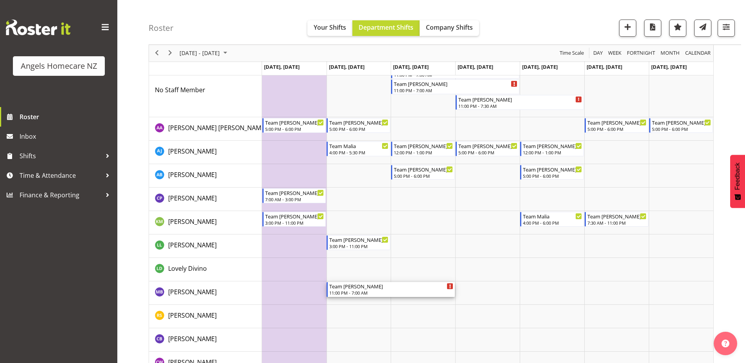
click at [433, 288] on div "Team [PERSON_NAME]" at bounding box center [391, 286] width 124 height 8
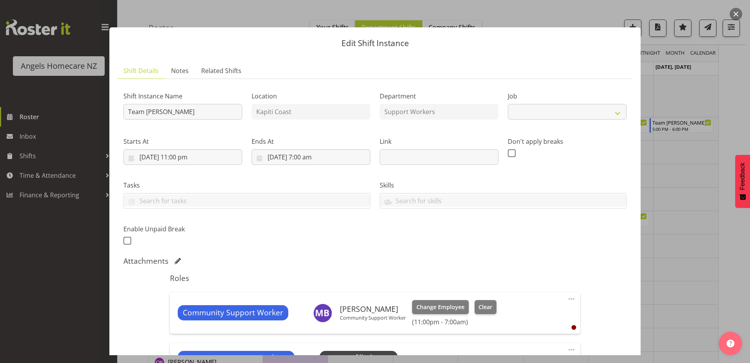
select select "10686"
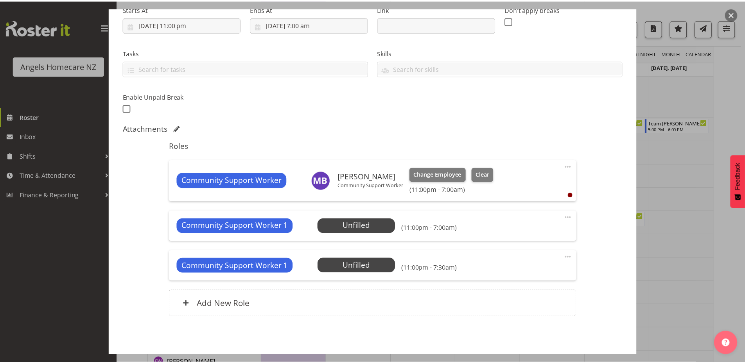
scroll to position [156, 0]
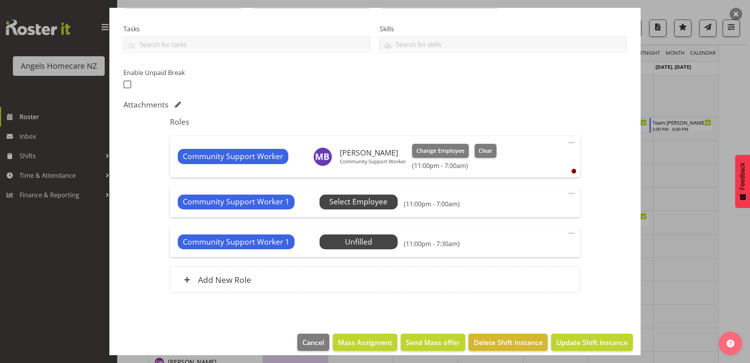
click at [360, 200] on span "Select Employee" at bounding box center [358, 201] width 58 height 11
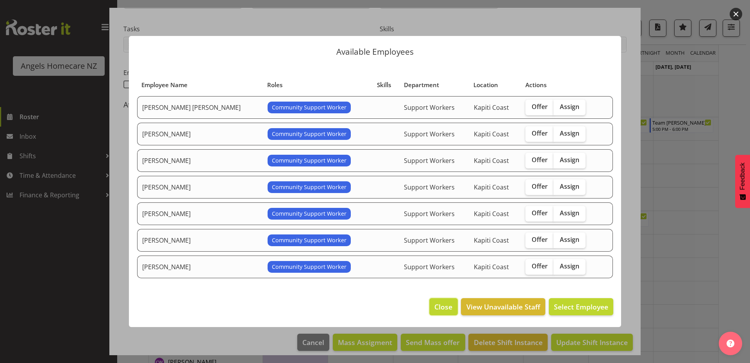
click at [443, 306] on span "Close" at bounding box center [444, 307] width 18 height 10
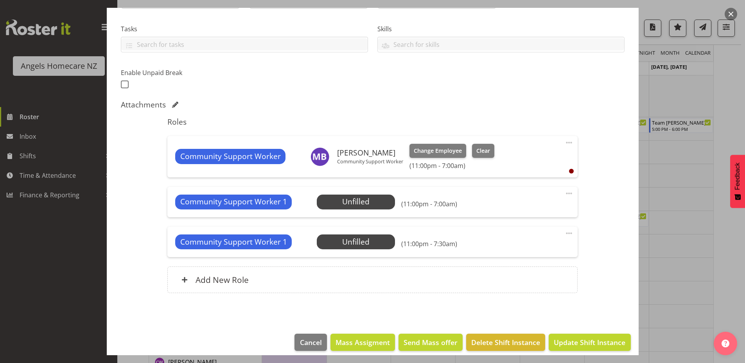
click at [566, 193] on span at bounding box center [568, 193] width 9 height 9
click at [519, 239] on link "Delete" at bounding box center [535, 239] width 75 height 14
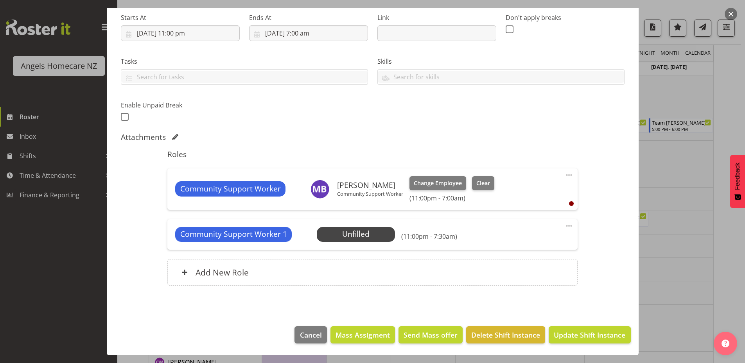
scroll to position [124, 0]
click at [565, 227] on span at bounding box center [568, 225] width 9 height 9
click at [513, 271] on link "Delete" at bounding box center [535, 271] width 75 height 14
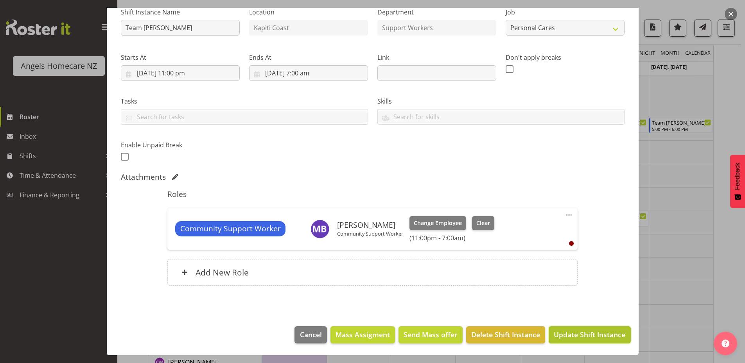
click at [578, 339] on span "Update Shift Instance" at bounding box center [589, 334] width 72 height 10
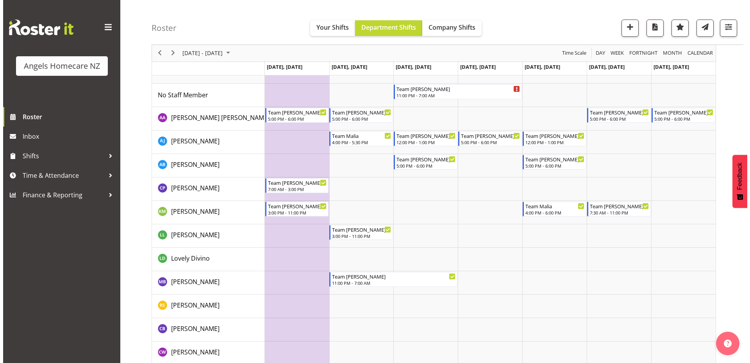
scroll to position [117, 0]
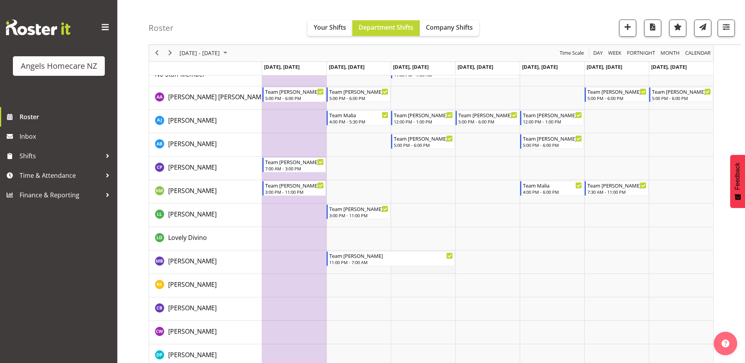
click at [421, 267] on td "Timeline Week of September 22, 2025" at bounding box center [422, 262] width 64 height 23
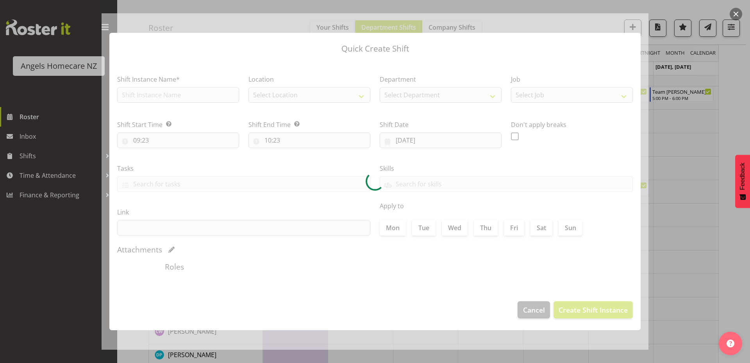
type input "[DATE]"
checkbox input "true"
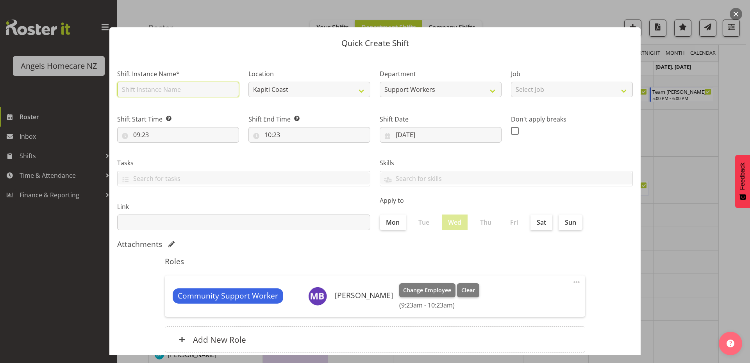
click at [142, 88] on input "text" at bounding box center [178, 90] width 122 height 16
type input "Team [PERSON_NAME]"
click at [525, 90] on select "Select Job Home Management Personal Cares" at bounding box center [572, 90] width 122 height 16
select select "10686"
click at [511, 82] on select "Select Job Home Management Personal Cares" at bounding box center [572, 90] width 122 height 16
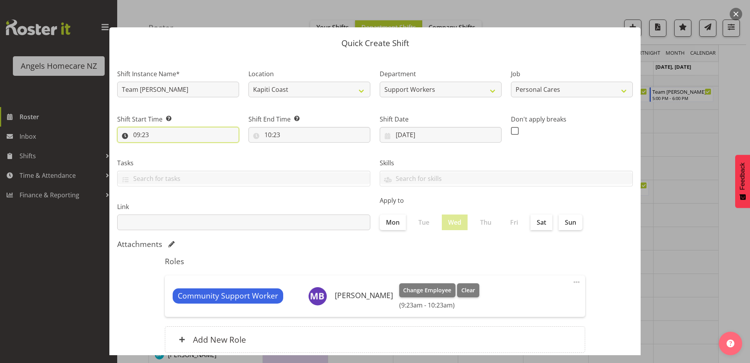
click at [143, 134] on input "09:23" at bounding box center [178, 135] width 122 height 16
click at [168, 156] on select "00 01 02 03 04 05 06 07 08 09 10 11 12 13 14 15 16 17 18 19 20 21 22 23" at bounding box center [171, 155] width 18 height 16
select select "23"
click at [162, 147] on select "00 01 02 03 04 05 06 07 08 09 10 11 12 13 14 15 16 17 18 19 20 21 22 23" at bounding box center [171, 155] width 18 height 16
type input "23:23"
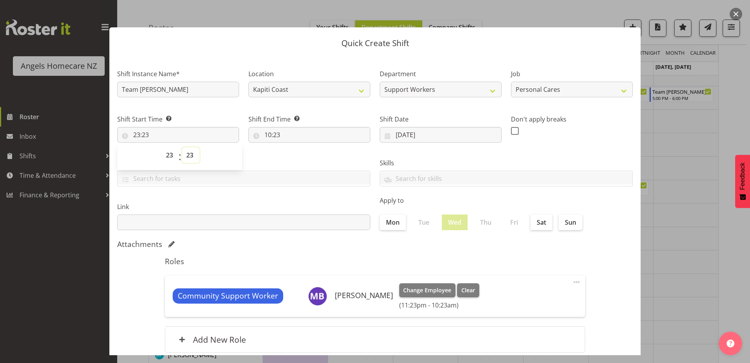
click at [189, 154] on select "00 01 02 03 04 05 06 07 08 09 10 11 12 13 14 15 16 17 18 19 20 21 22 23 24 25 2…" at bounding box center [191, 155] width 18 height 16
select select "0"
click at [182, 147] on select "00 01 02 03 04 05 06 07 08 09 10 11 12 13 14 15 16 17 18 19 20 21 22 23 24 25 2…" at bounding box center [191, 155] width 18 height 16
type input "23:00"
click at [276, 132] on input "10:23" at bounding box center [310, 135] width 122 height 16
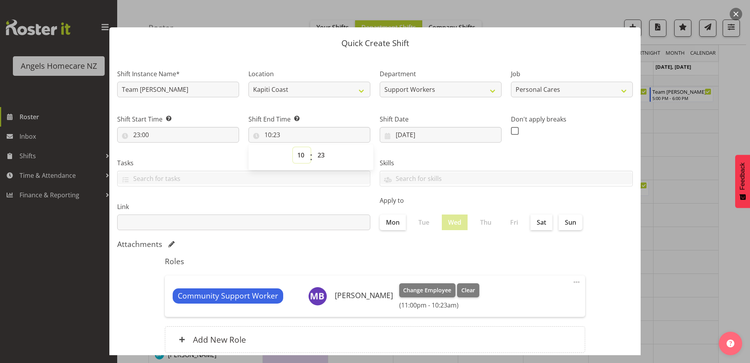
click at [297, 158] on select "00 01 02 03 04 05 06 07 08 09 10 11 12 13 14 15 16 17 18 19 20 21 22 23" at bounding box center [302, 155] width 18 height 16
select select "7"
click at [293, 147] on select "00 01 02 03 04 05 06 07 08 09 10 11 12 13 14 15 16 17 18 19 20 21 22 23" at bounding box center [302, 155] width 18 height 16
type input "07:23"
click at [317, 159] on select "00 01 02 03 04 05 06 07 08 09 10 11 12 13 14 15 16 17 18 19 20 21 22 23 24 25 2…" at bounding box center [322, 155] width 18 height 16
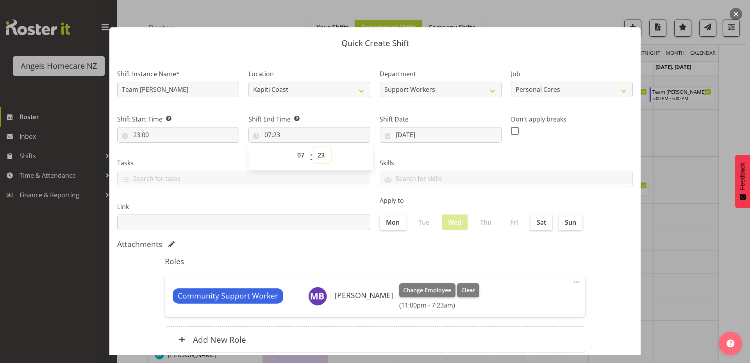
select select "0"
click at [313, 147] on select "00 01 02 03 04 05 06 07 08 09 10 11 12 13 14 15 16 17 18 19 20 21 22 23 24 25 2…" at bounding box center [322, 155] width 18 height 16
type input "07:00"
click at [386, 137] on input "[DATE]" at bounding box center [441, 135] width 122 height 16
click at [441, 243] on span "24" at bounding box center [443, 241] width 6 height 7
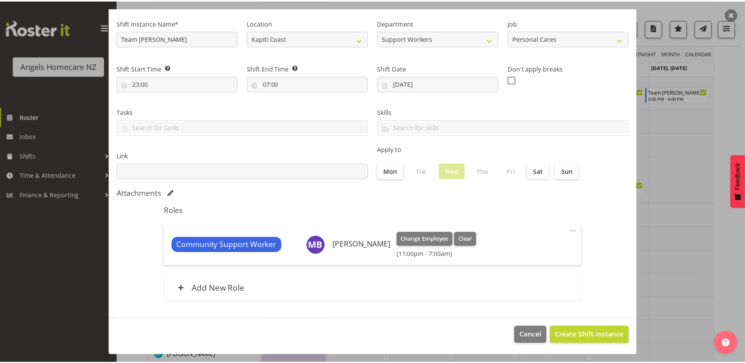
scroll to position [52, 0]
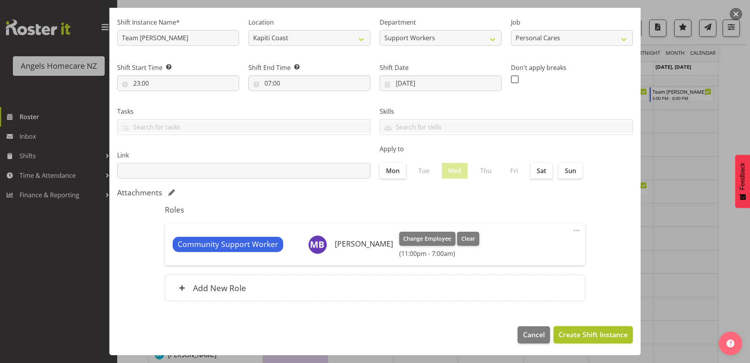
click at [598, 338] on span "Create Shift Instance" at bounding box center [593, 334] width 69 height 10
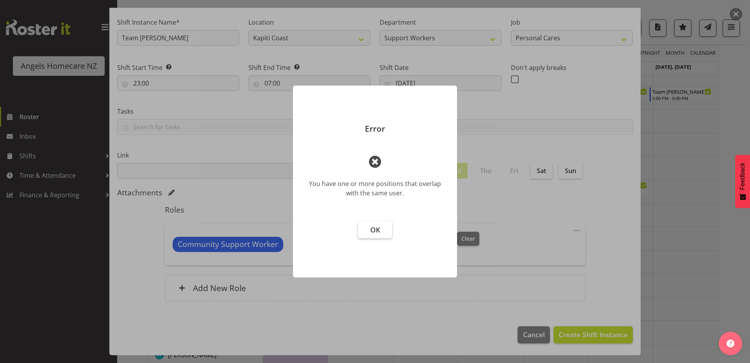
click at [371, 229] on span "OK" at bounding box center [376, 229] width 10 height 9
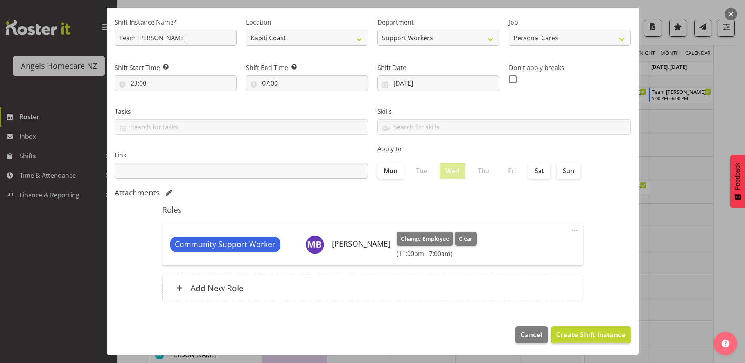
click at [733, 256] on div at bounding box center [372, 181] width 745 height 363
